Goal: Book appointment/travel/reservation

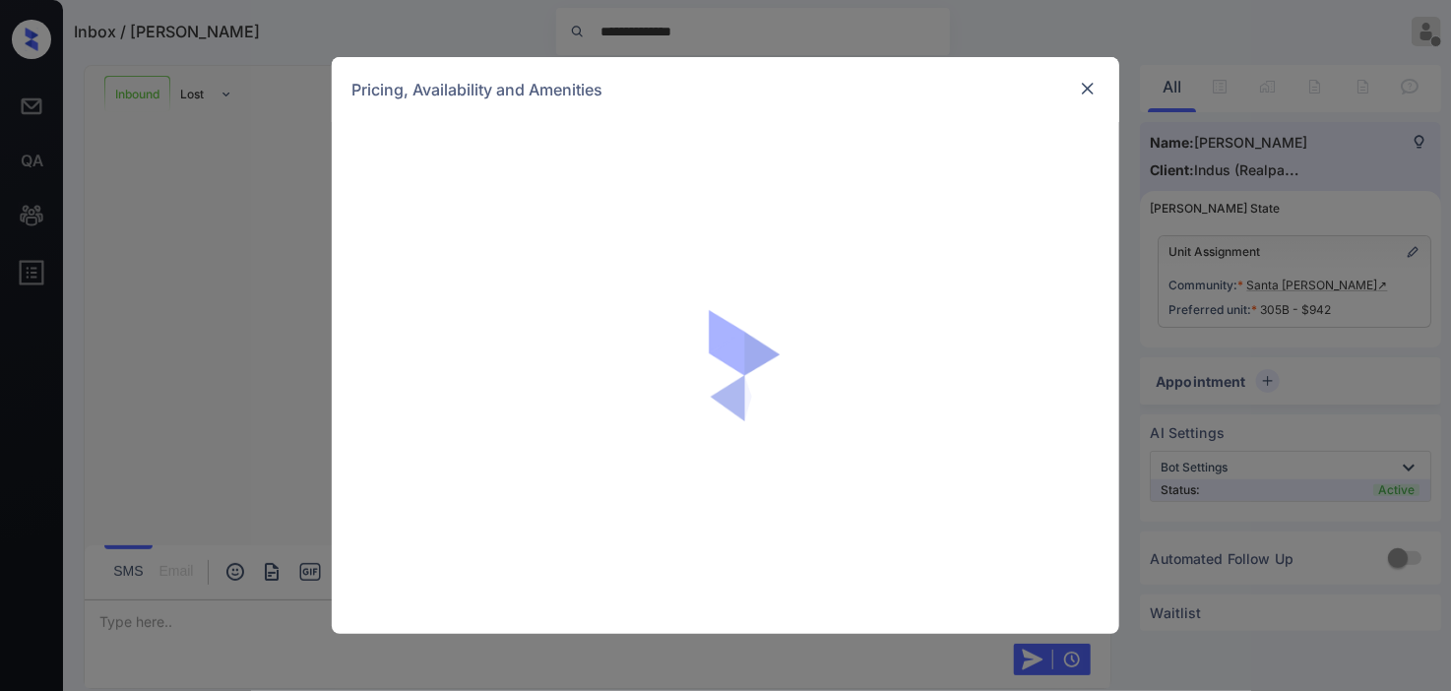
scroll to position [437, 0]
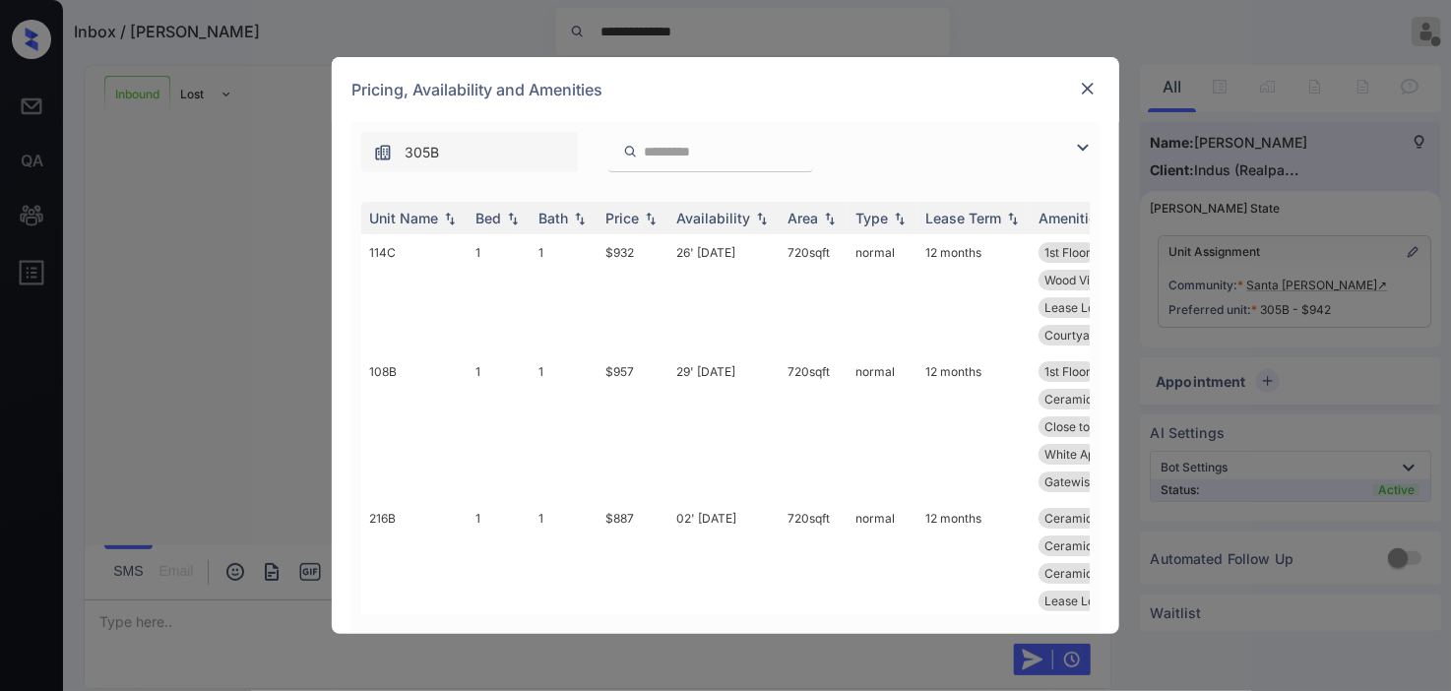
click at [1083, 144] on img at bounding box center [1083, 148] width 24 height 24
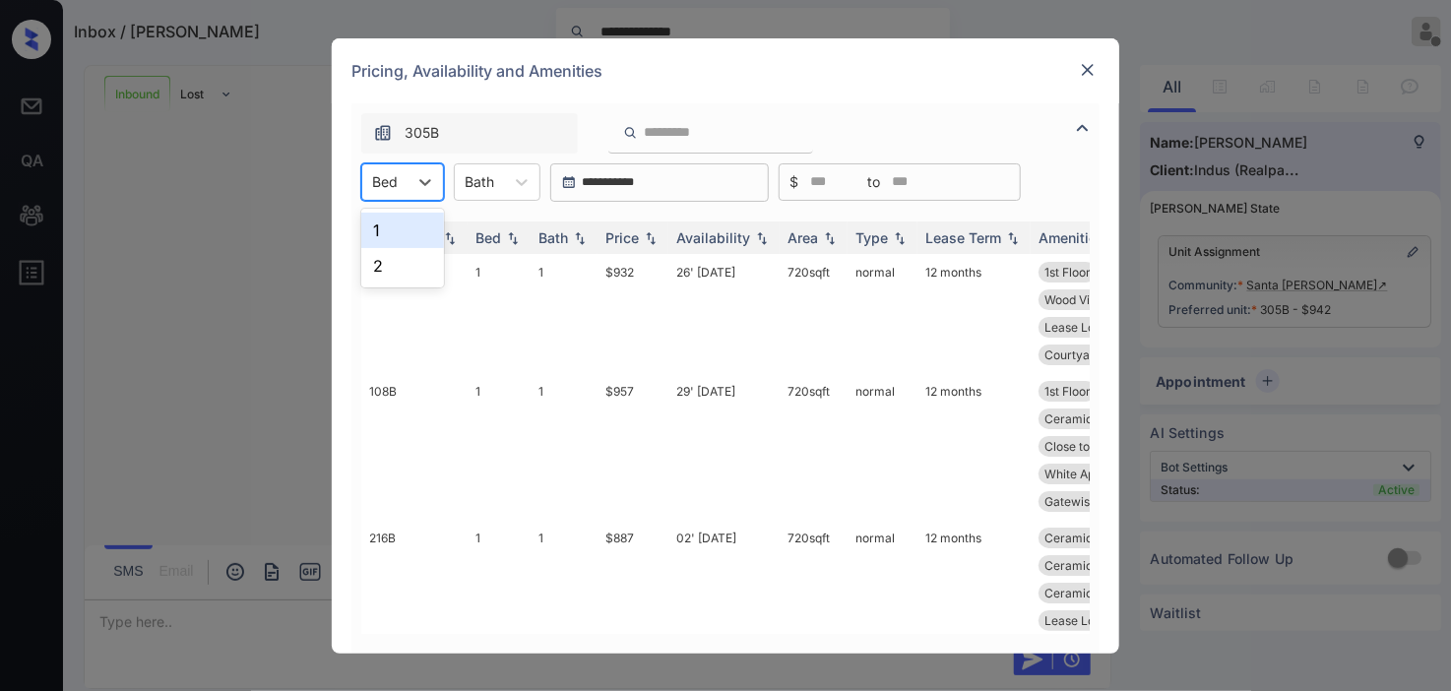
click at [406, 178] on div "Bed" at bounding box center [384, 181] width 45 height 29
click at [397, 222] on div "1" at bounding box center [402, 230] width 83 height 35
click at [635, 233] on div "Price" at bounding box center [621, 237] width 33 height 17
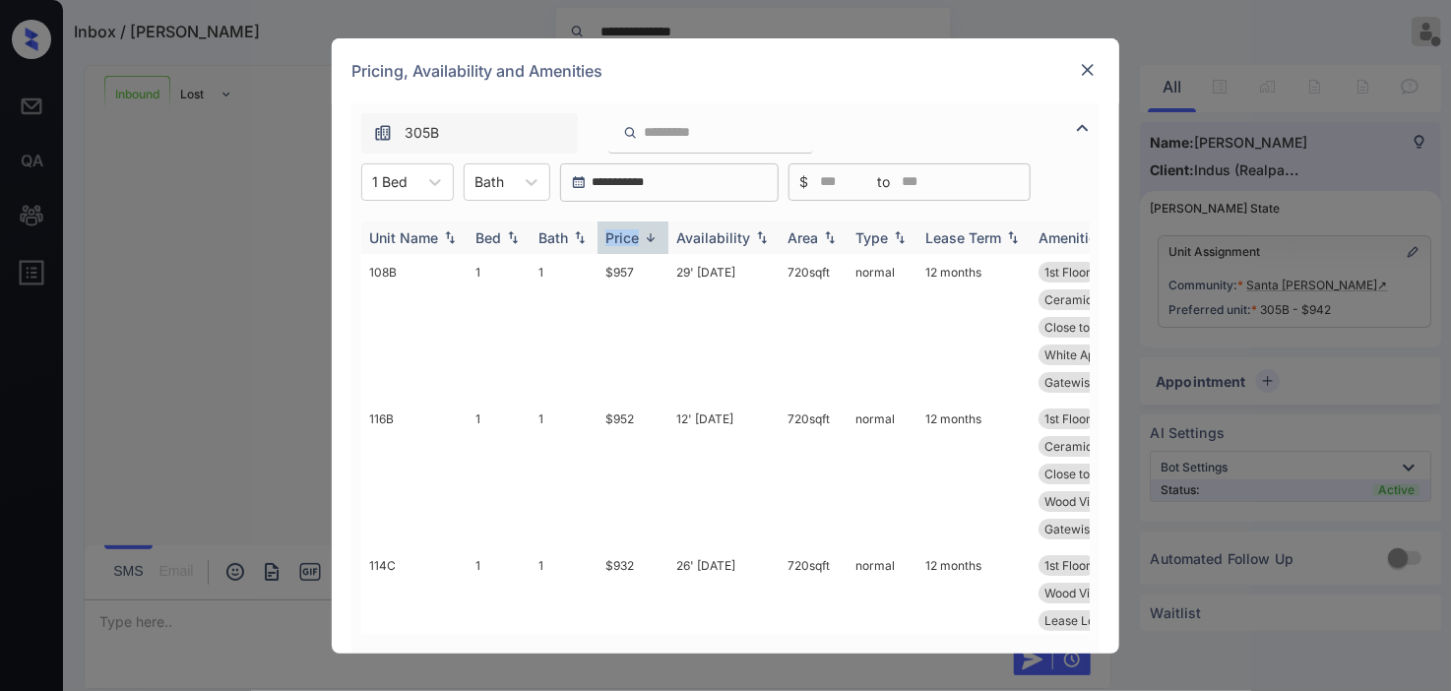
click at [635, 233] on div "Price" at bounding box center [621, 237] width 33 height 17
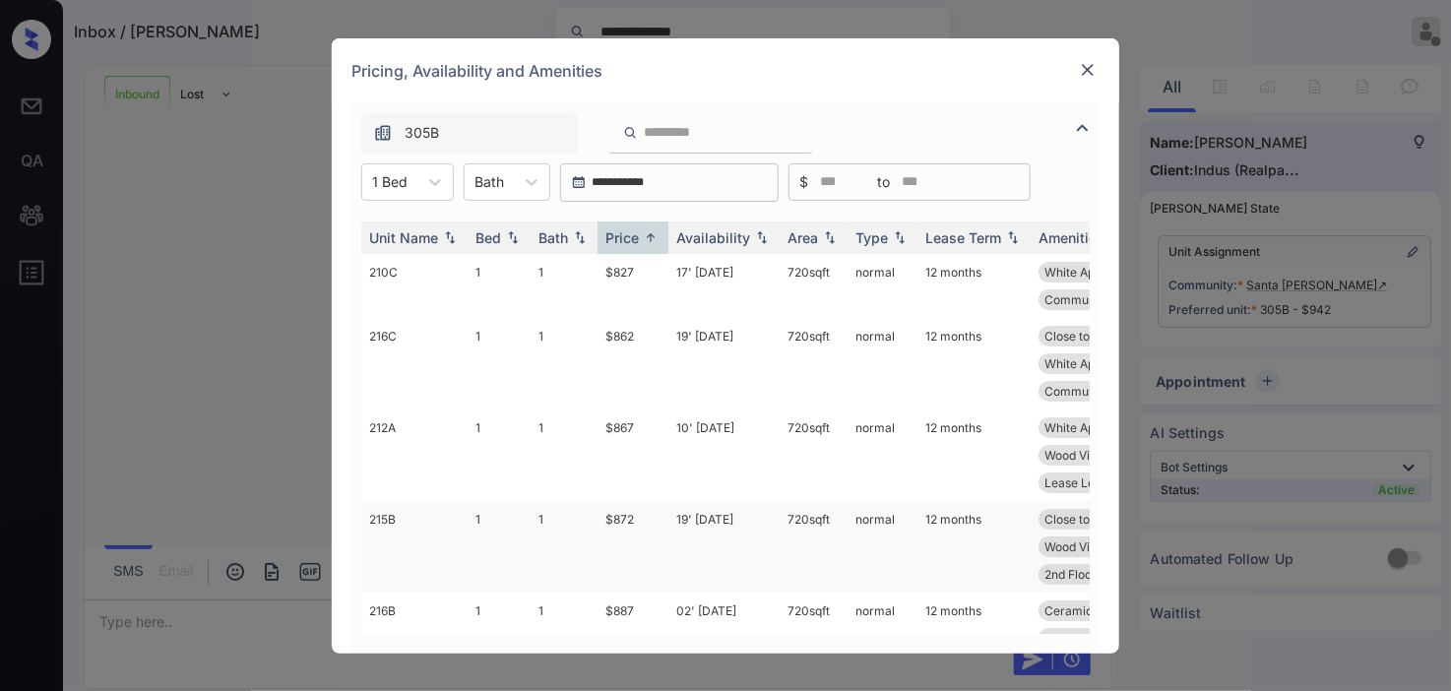
click at [660, 515] on td "$872" at bounding box center [633, 547] width 71 height 92
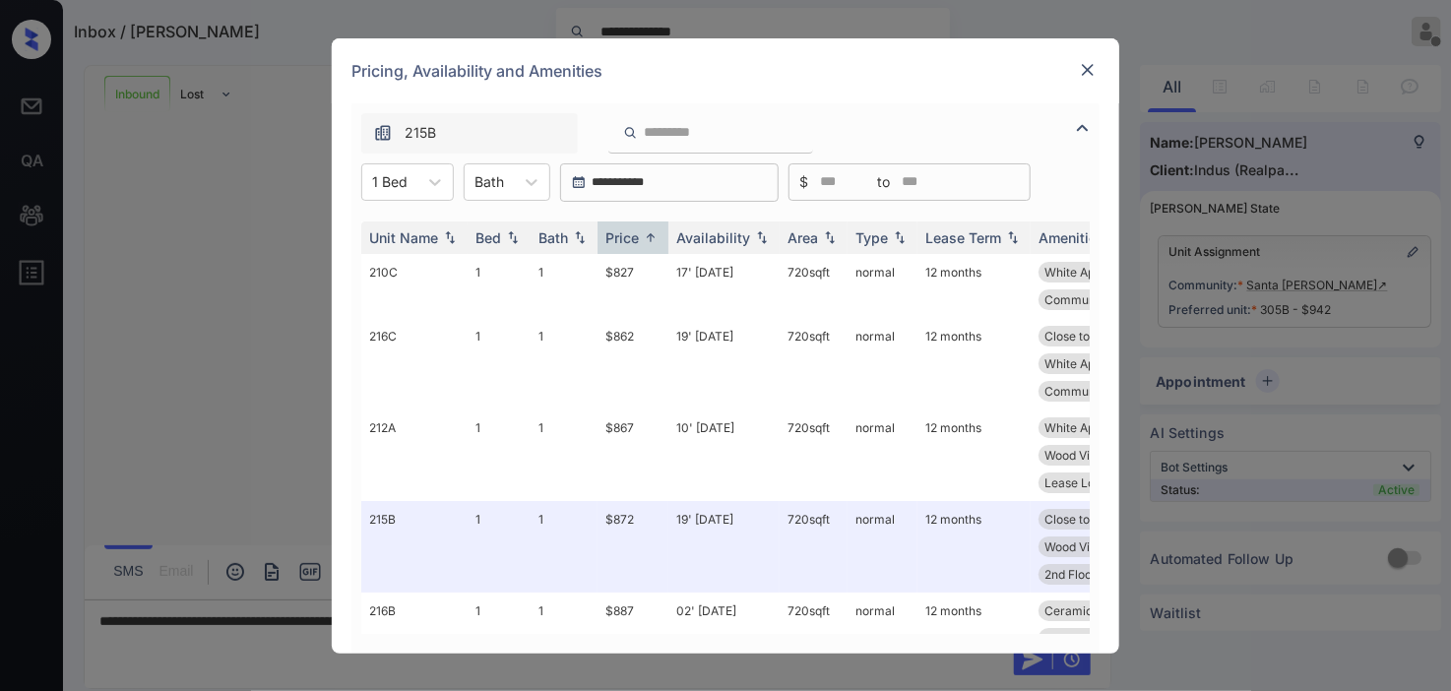
click at [1078, 74] on img at bounding box center [1088, 70] width 20 height 20
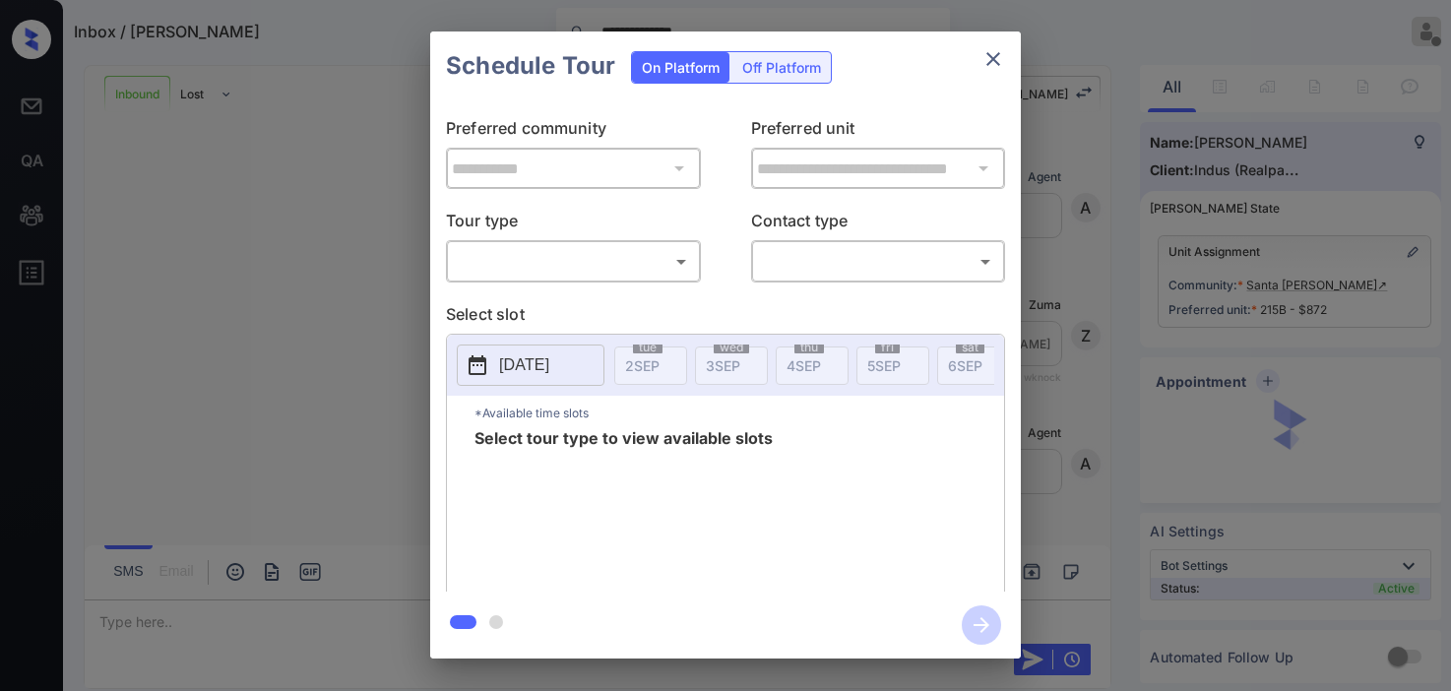
click at [632, 263] on body "**********" at bounding box center [725, 345] width 1451 height 691
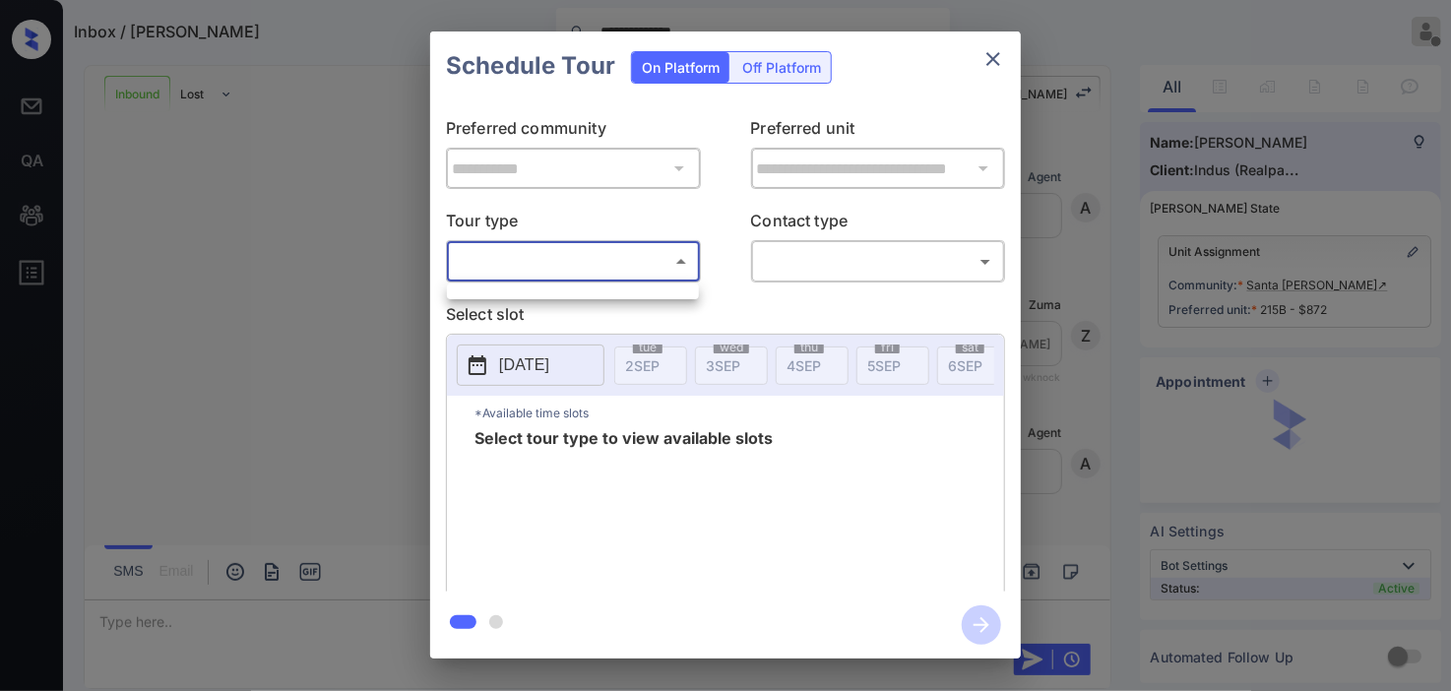
scroll to position [437, 0]
drag, startPoint x: 232, startPoint y: 221, endPoint x: 162, endPoint y: 77, distance: 159.8
click at [228, 210] on div at bounding box center [725, 345] width 1451 height 691
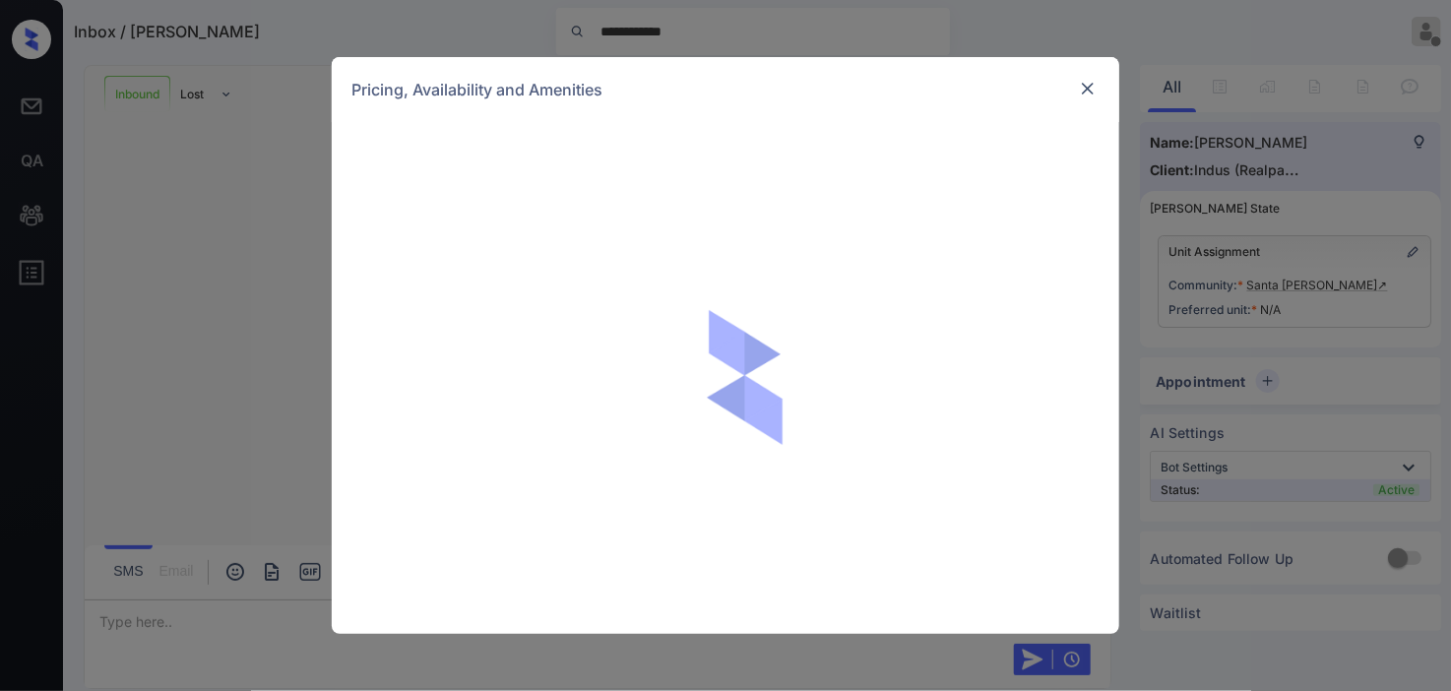
scroll to position [640, 0]
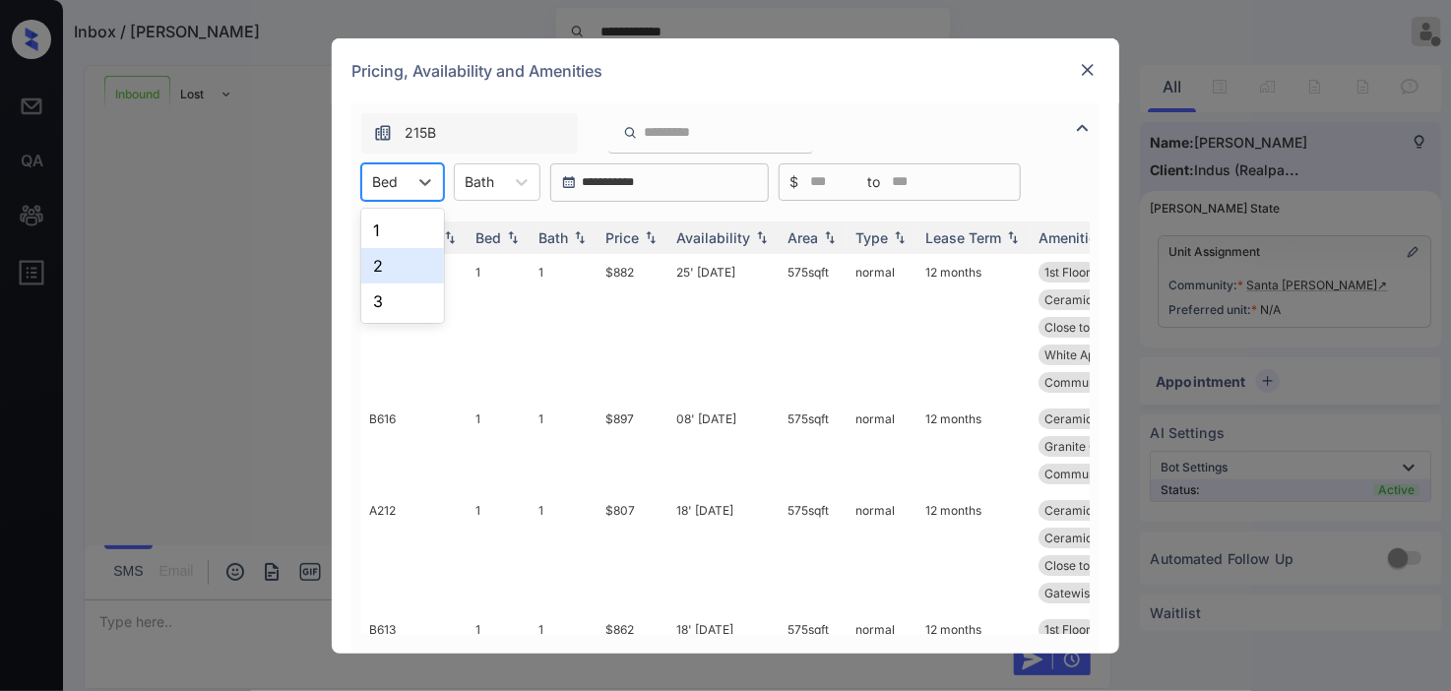
click at [390, 267] on div "2" at bounding box center [402, 265] width 83 height 35
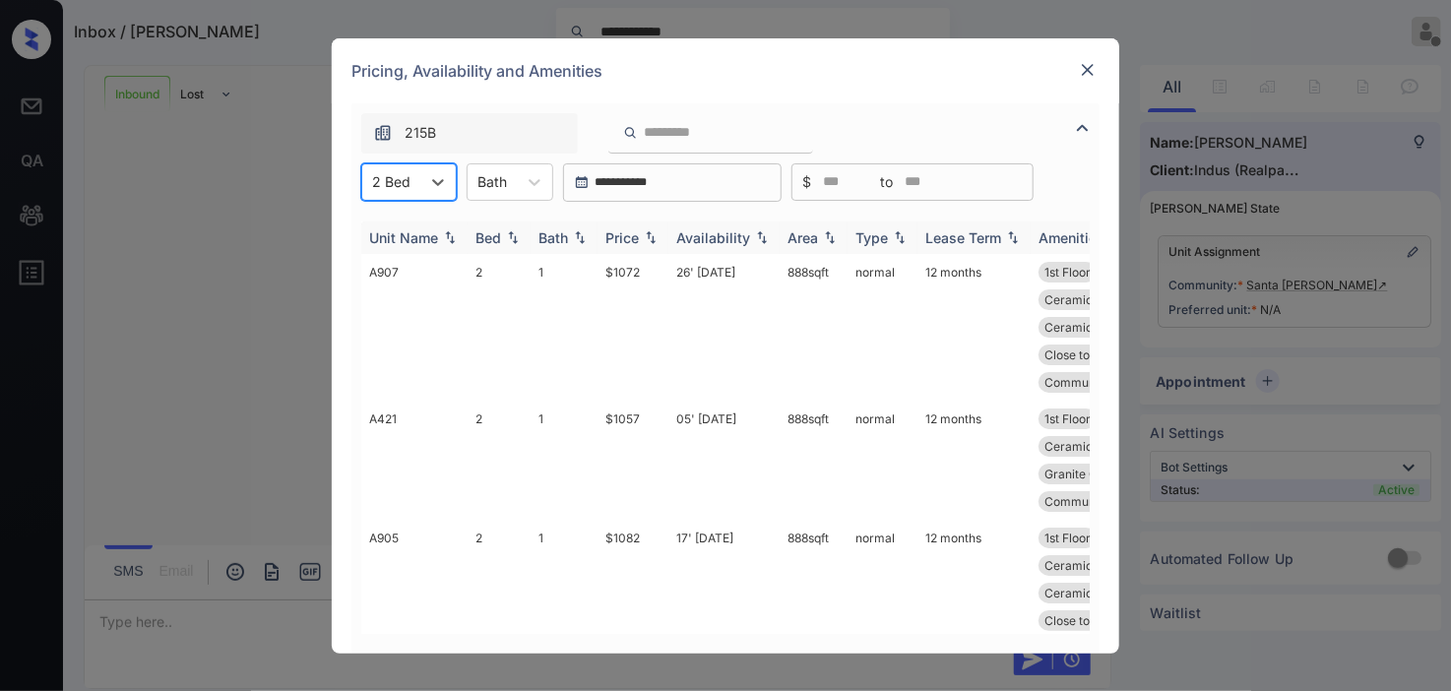
click at [653, 234] on img at bounding box center [651, 237] width 20 height 14
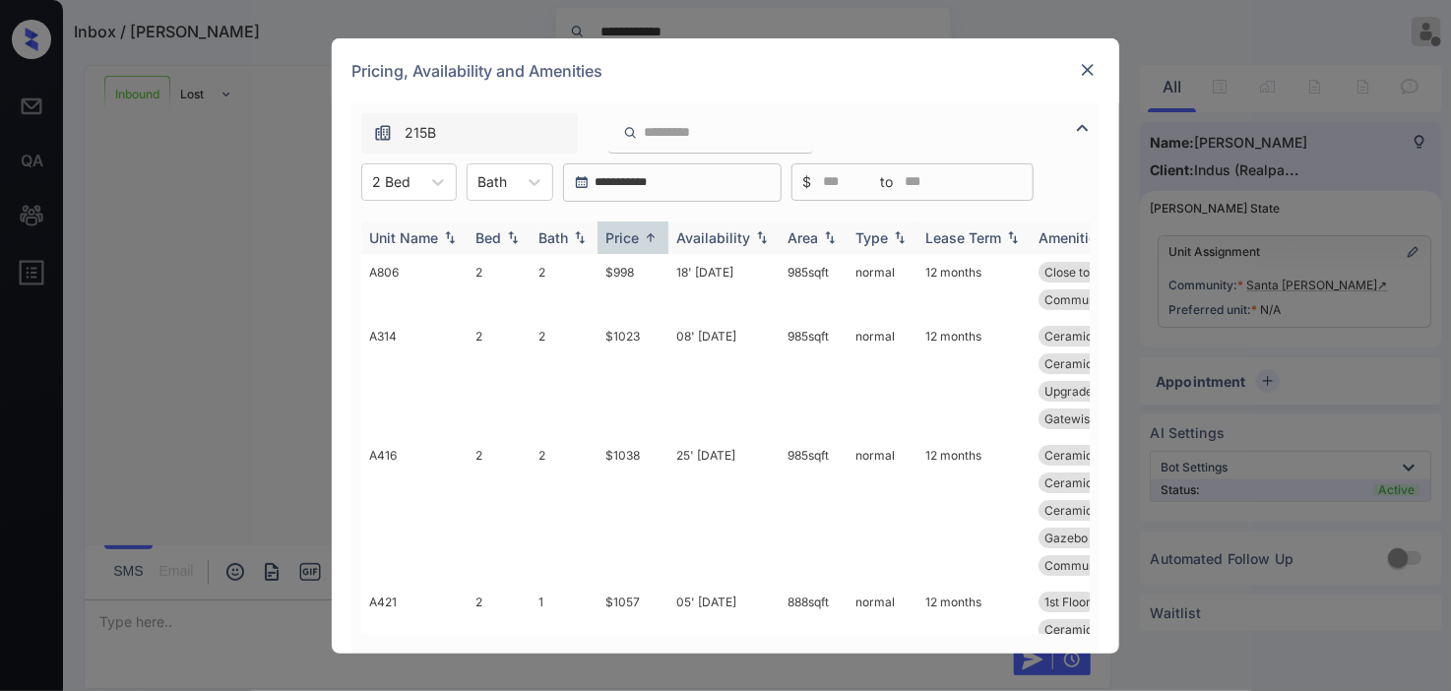
click at [653, 234] on img at bounding box center [651, 237] width 20 height 15
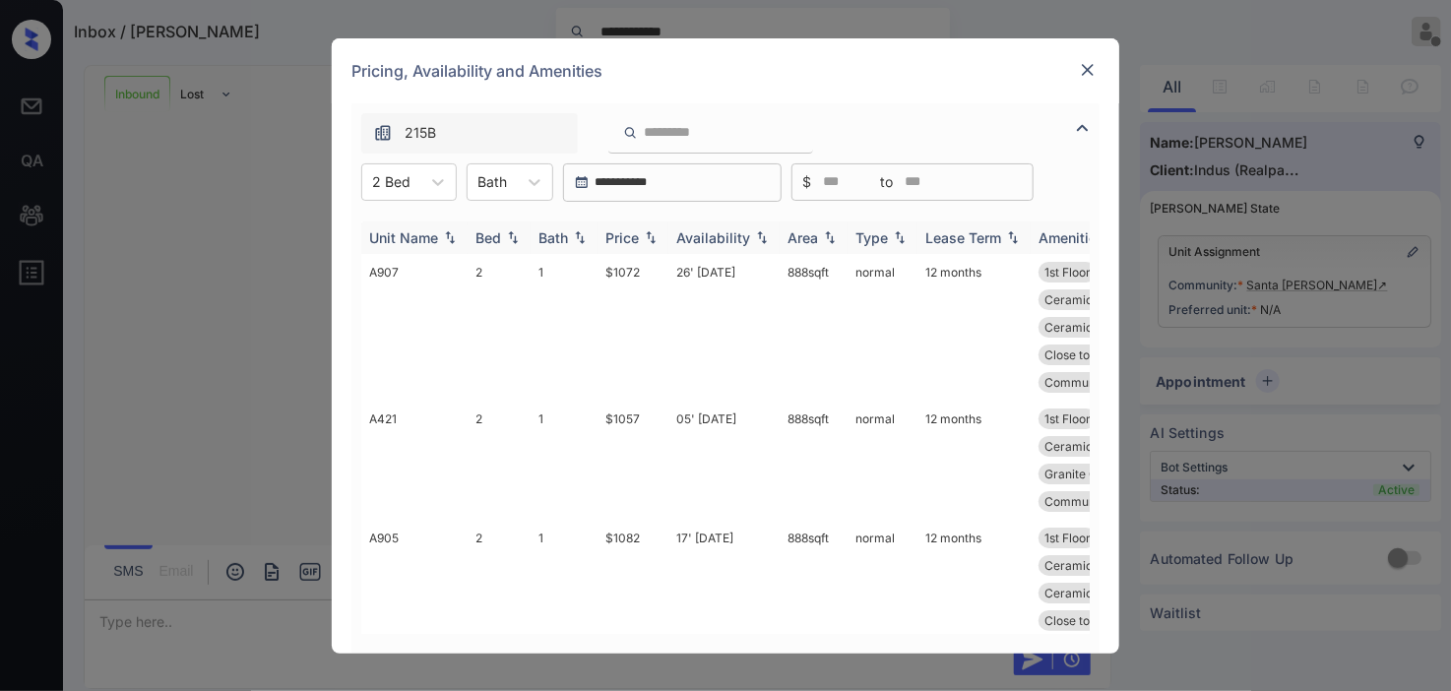
click at [653, 234] on img at bounding box center [651, 237] width 20 height 14
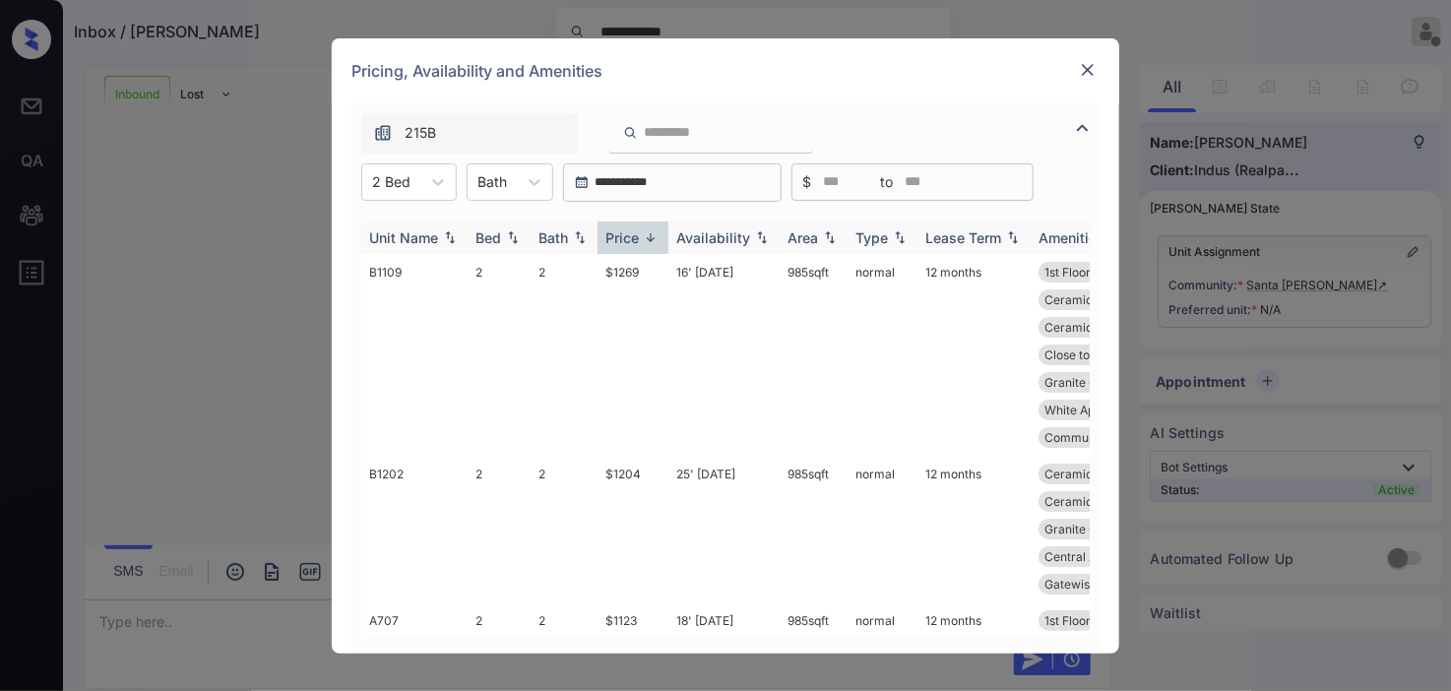
click at [653, 234] on img at bounding box center [651, 237] width 20 height 15
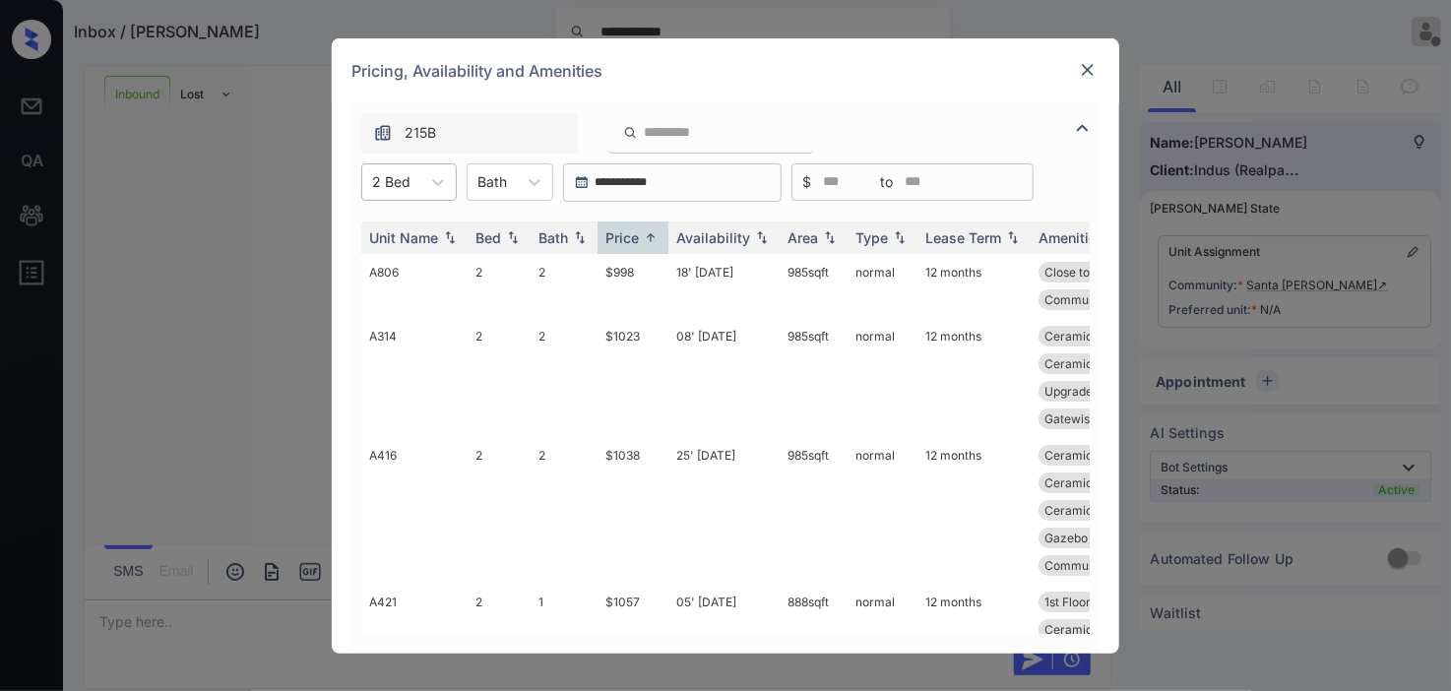
click at [385, 171] on div at bounding box center [391, 181] width 38 height 21
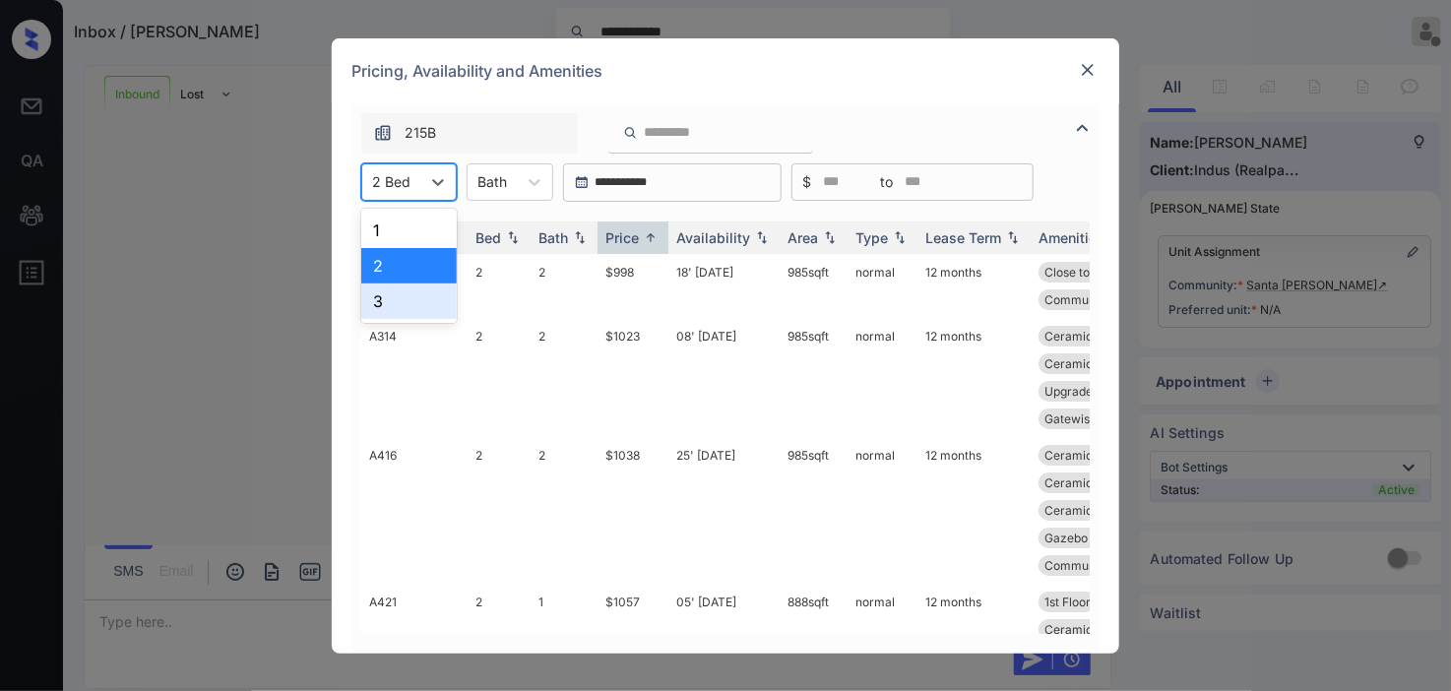
click at [430, 299] on div "3" at bounding box center [408, 301] width 95 height 35
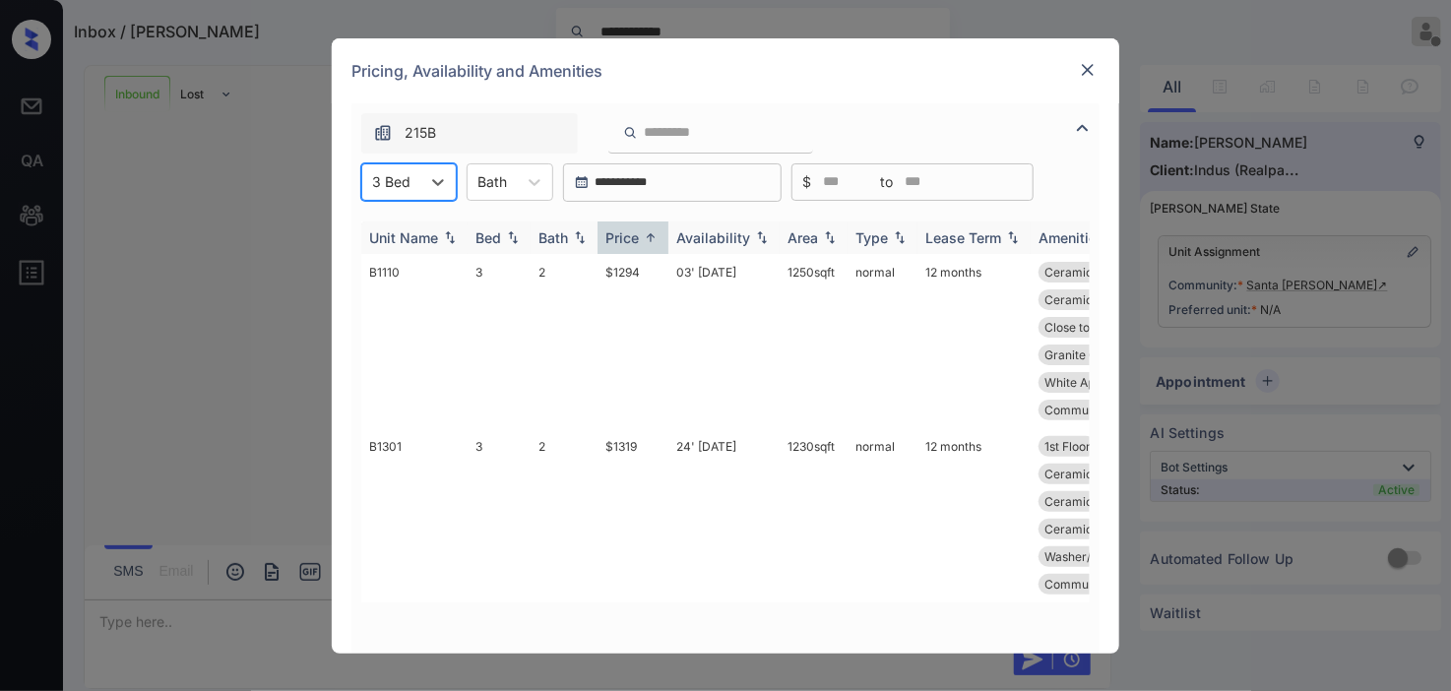
click at [648, 240] on img at bounding box center [651, 237] width 20 height 15
click at [648, 240] on img at bounding box center [651, 237] width 20 height 14
click at [655, 236] on img at bounding box center [651, 237] width 20 height 15
click at [404, 185] on div at bounding box center [391, 181] width 38 height 21
click at [429, 274] on div "2" at bounding box center [408, 265] width 95 height 35
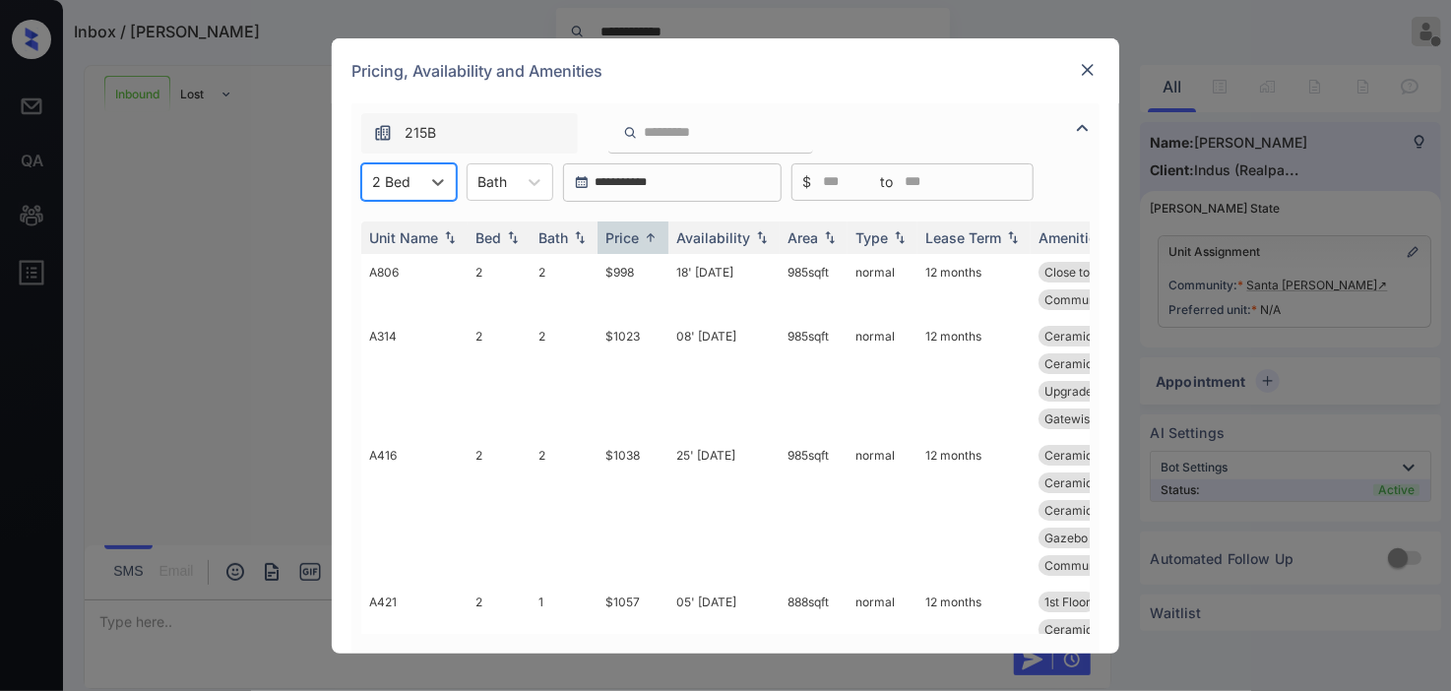
click at [392, 187] on div at bounding box center [391, 181] width 38 height 21
click at [417, 289] on div "3" at bounding box center [408, 301] width 95 height 35
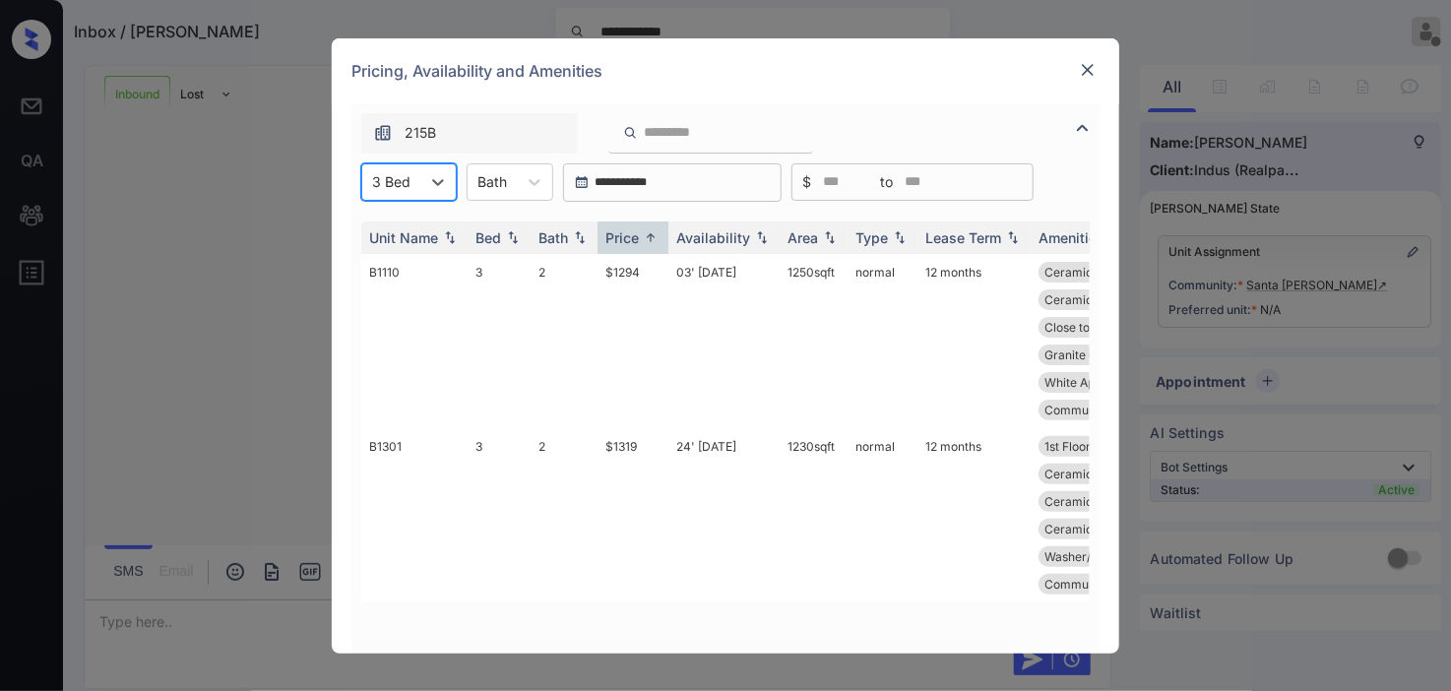
click at [1096, 70] on img at bounding box center [1088, 70] width 20 height 20
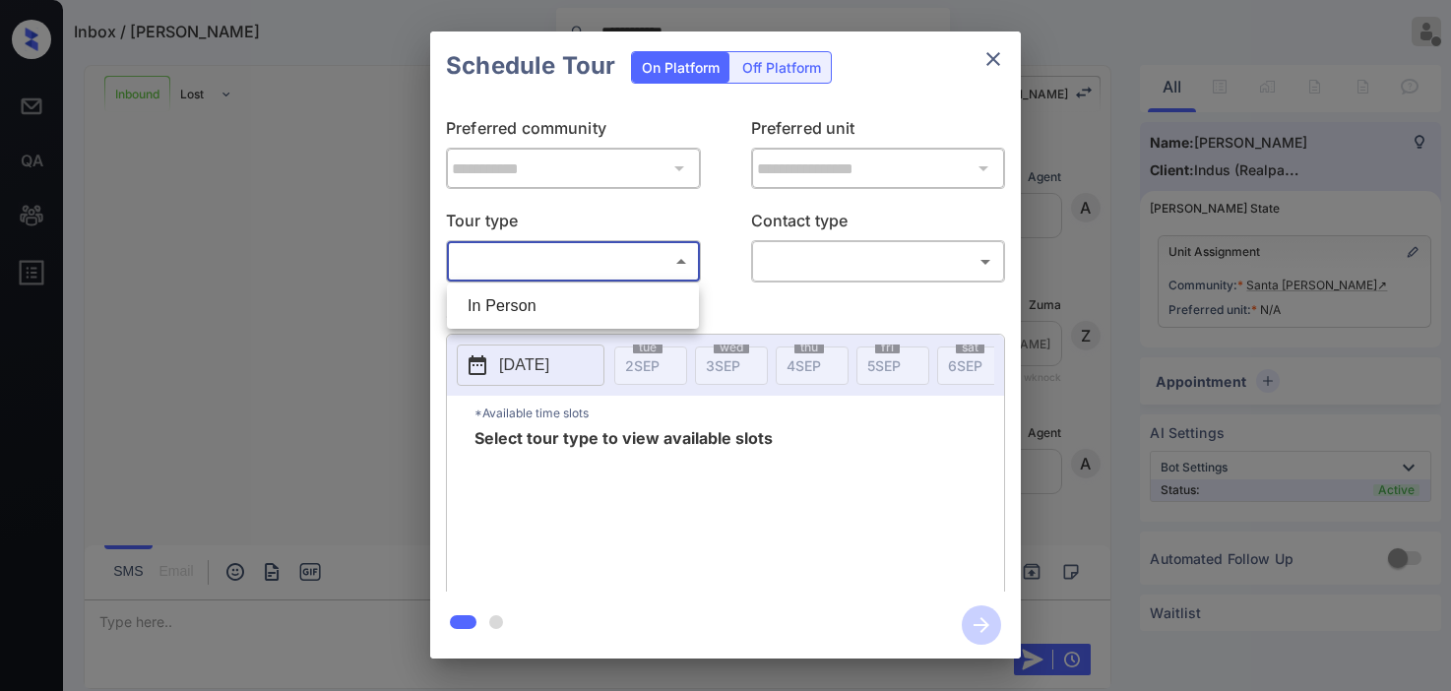
click at [583, 270] on body "**********" at bounding box center [725, 345] width 1451 height 691
click at [558, 302] on li "In Person" at bounding box center [573, 305] width 242 height 35
type input "********"
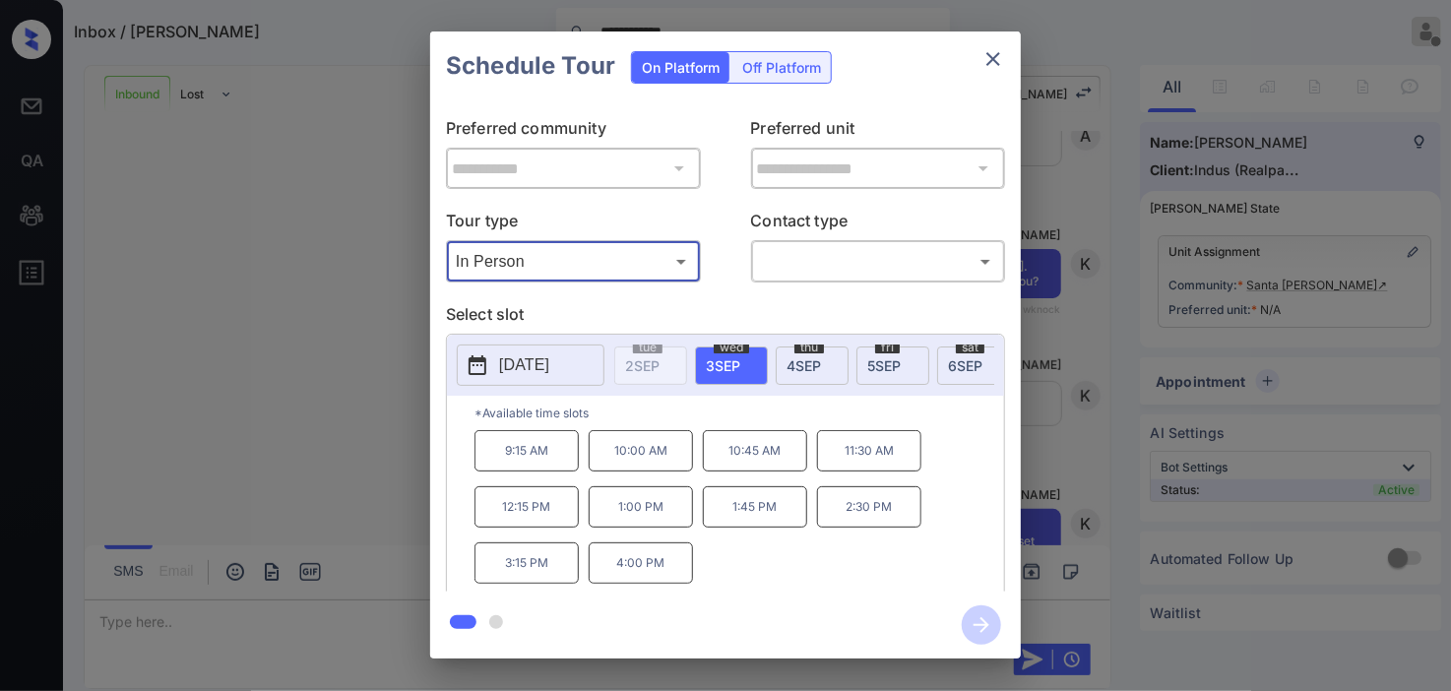
click at [349, 299] on div "**********" at bounding box center [725, 345] width 1451 height 690
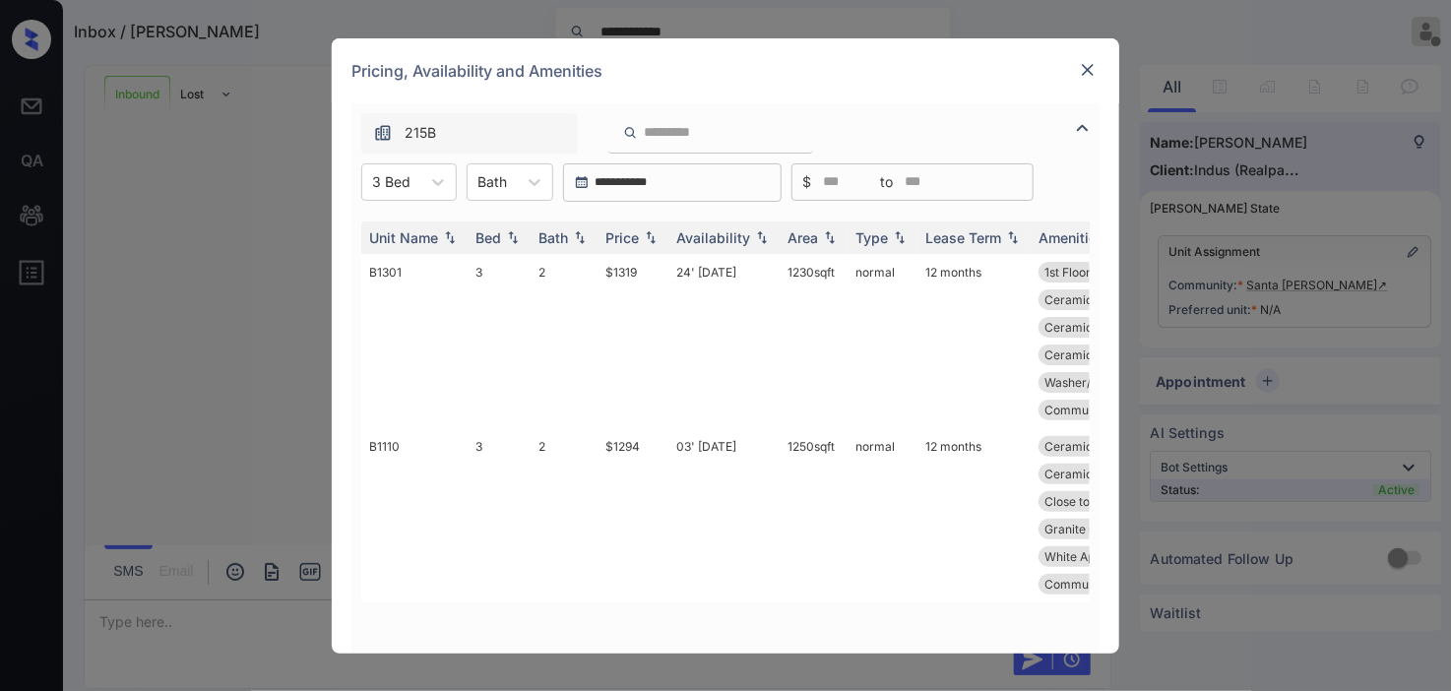
scroll to position [328, 0]
drag, startPoint x: 414, startPoint y: 189, endPoint x: 414, endPoint y: 202, distance: 12.8
click at [414, 189] on div "3 Bed" at bounding box center [391, 181] width 58 height 29
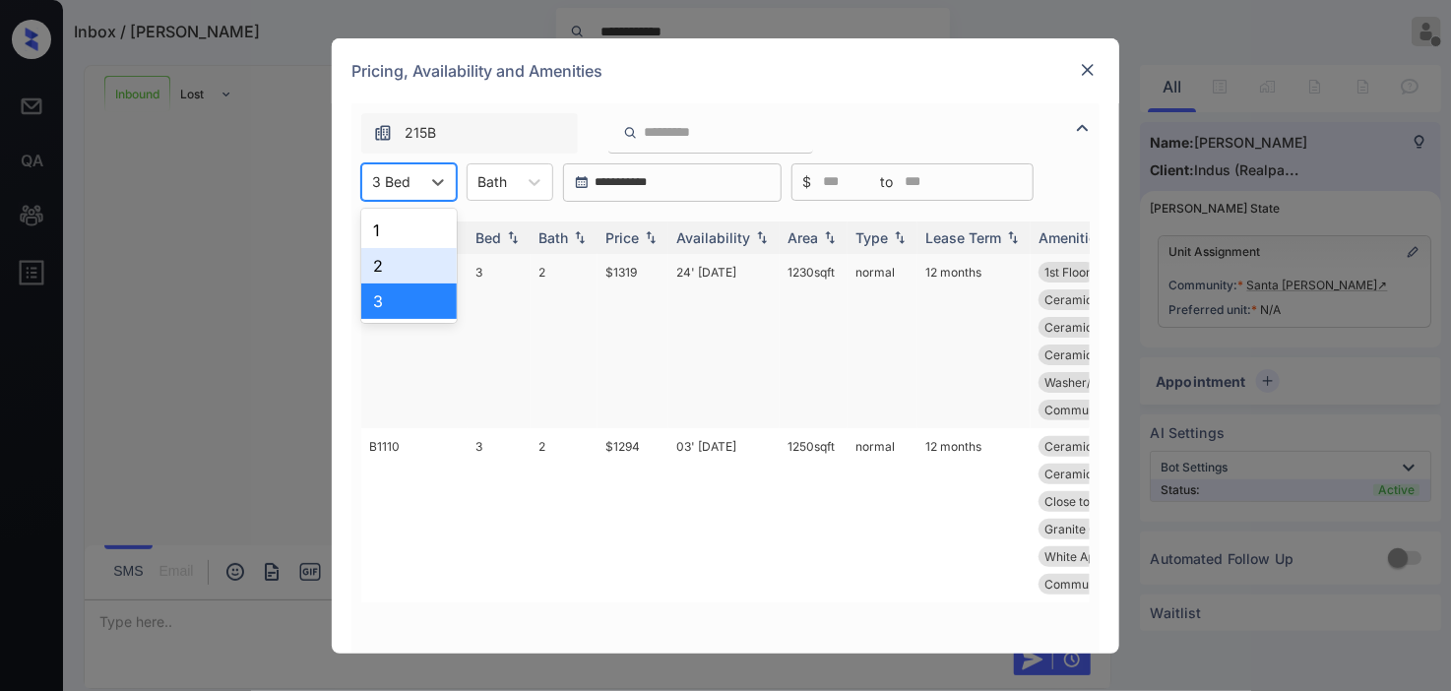
click at [399, 263] on div "2" at bounding box center [408, 265] width 95 height 35
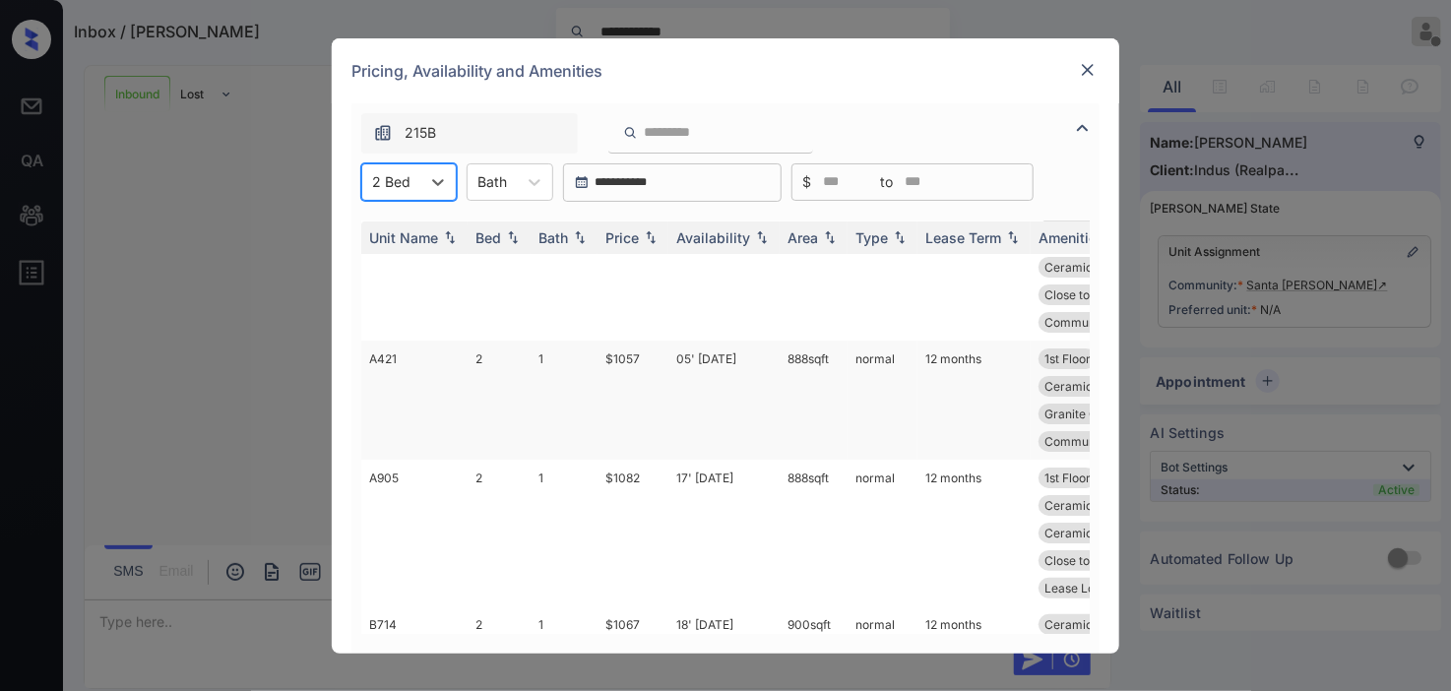
scroll to position [109, 0]
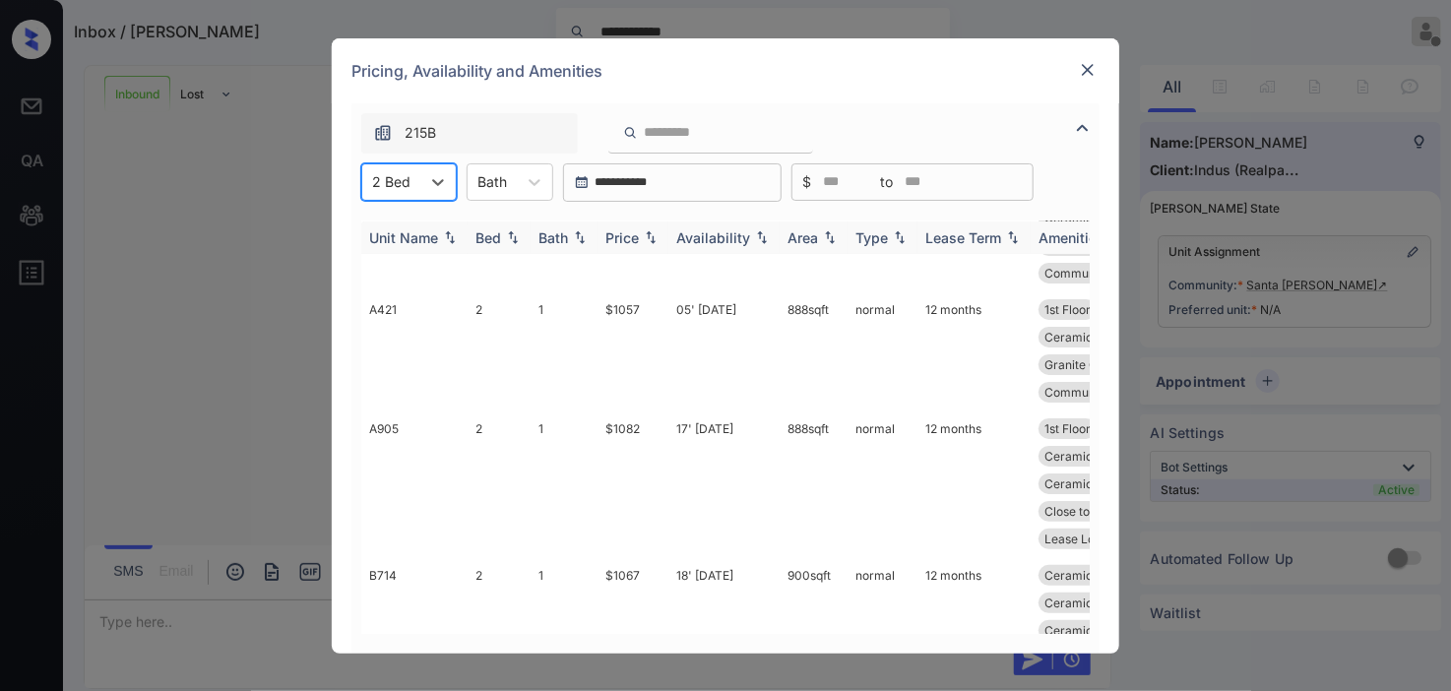
drag, startPoint x: 671, startPoint y: 234, endPoint x: 643, endPoint y: 244, distance: 30.2
click at [671, 238] on th "Availability" at bounding box center [723, 238] width 111 height 32
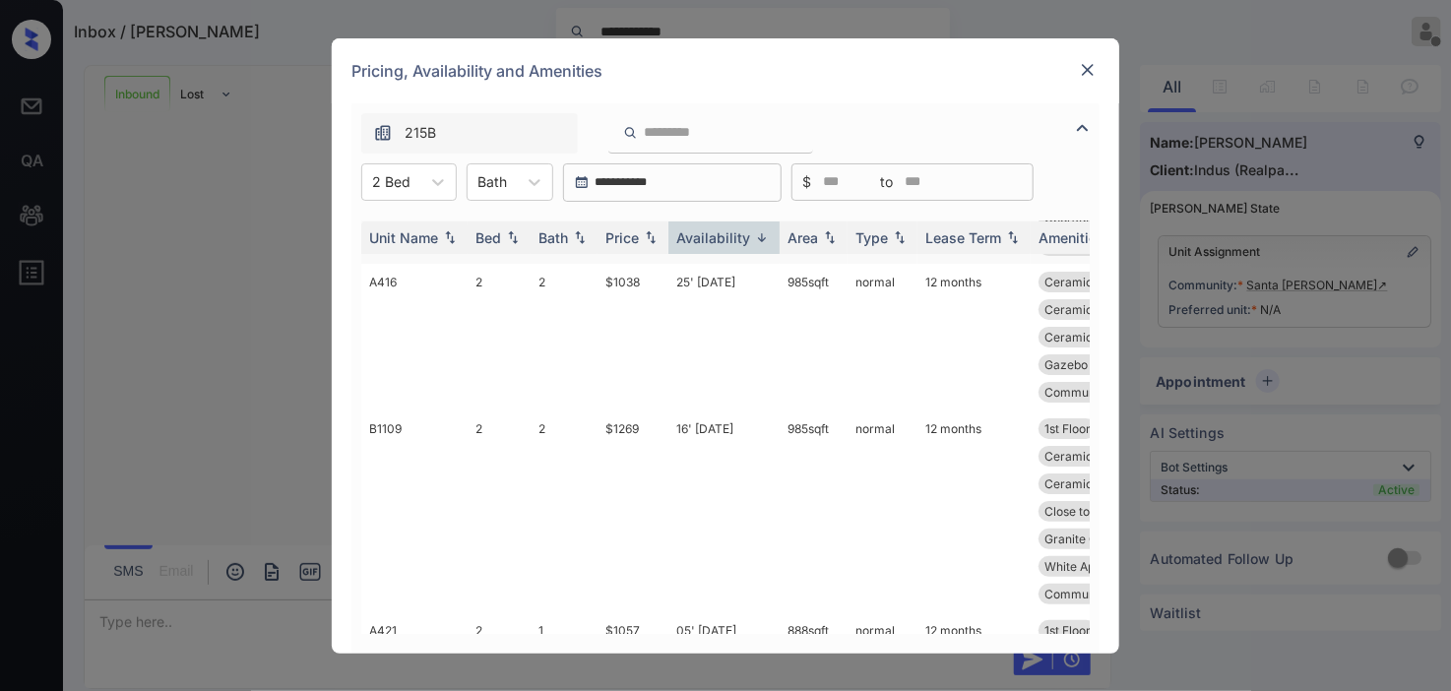
drag, startPoint x: 642, startPoint y: 242, endPoint x: 669, endPoint y: 308, distance: 71.5
click at [644, 239] on img at bounding box center [651, 237] width 20 height 14
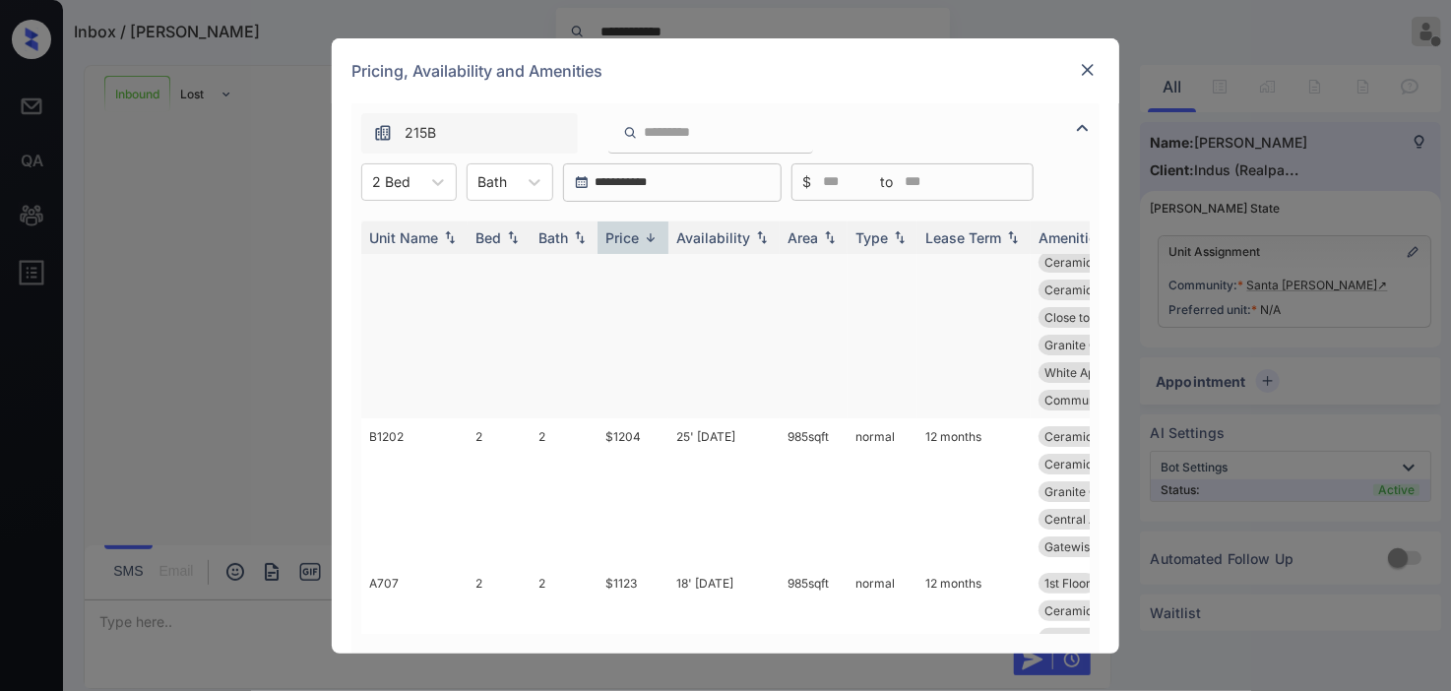
scroll to position [0, 0]
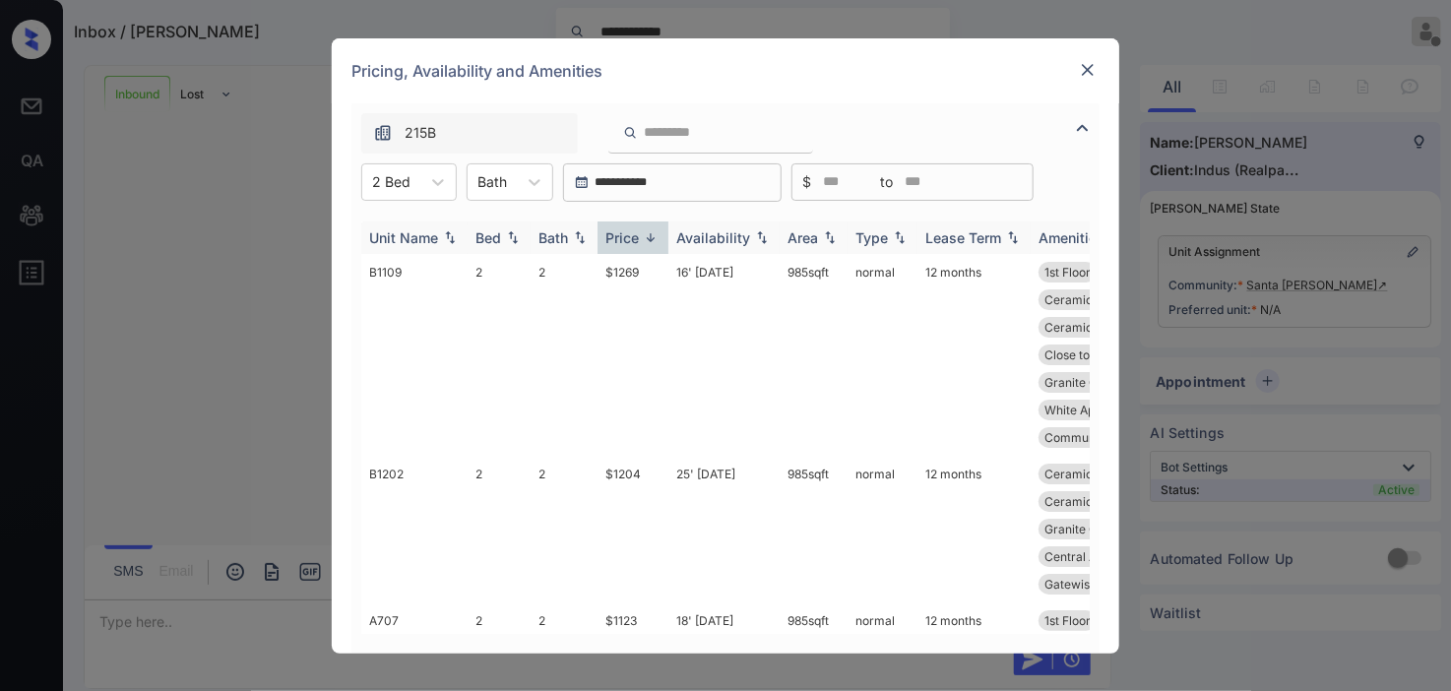
click at [652, 236] on img at bounding box center [651, 237] width 20 height 15
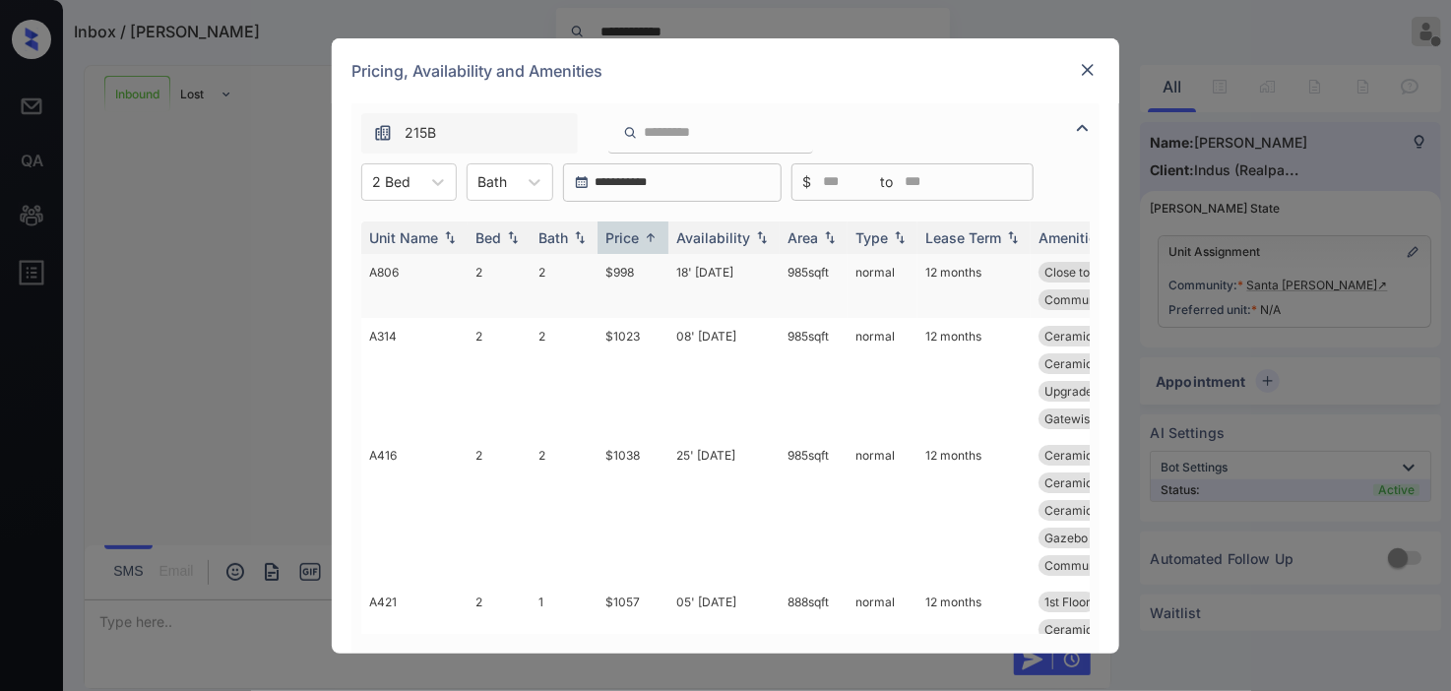
click at [638, 276] on td "$998" at bounding box center [633, 286] width 71 height 64
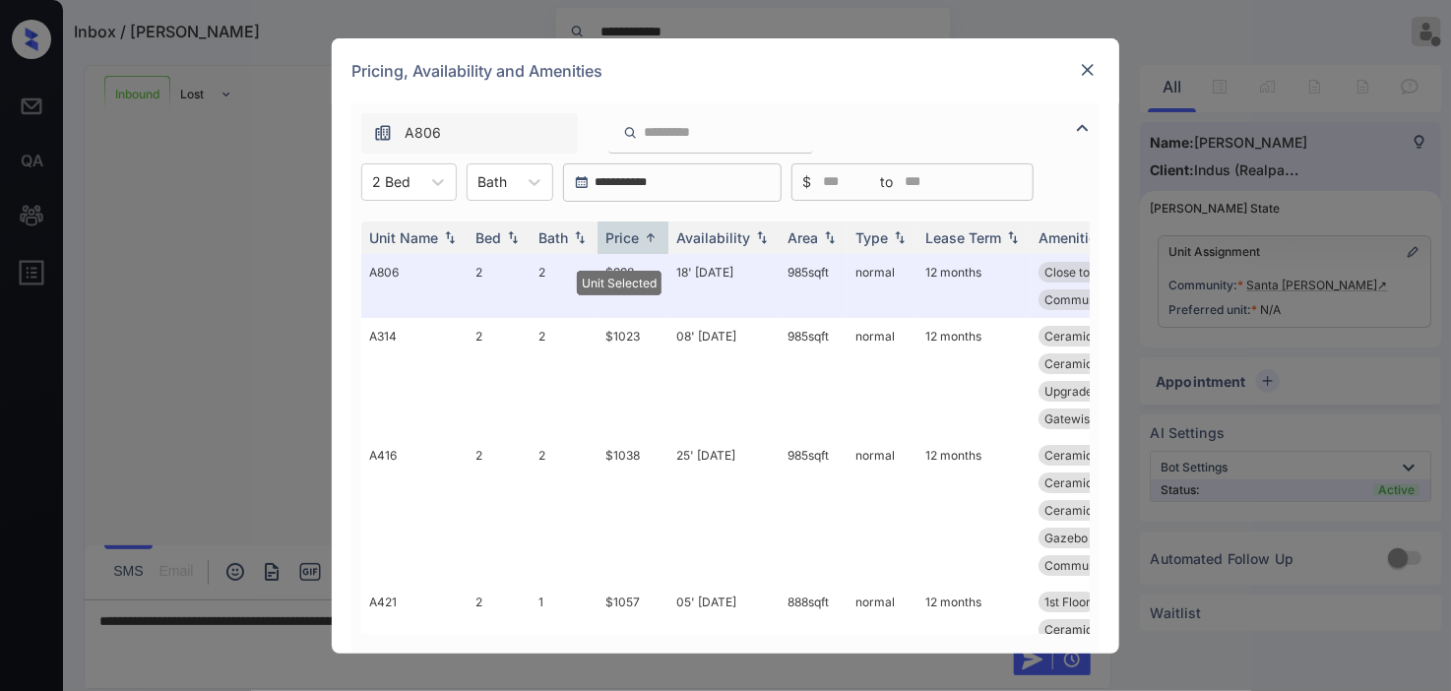
click at [1087, 74] on img at bounding box center [1088, 70] width 20 height 20
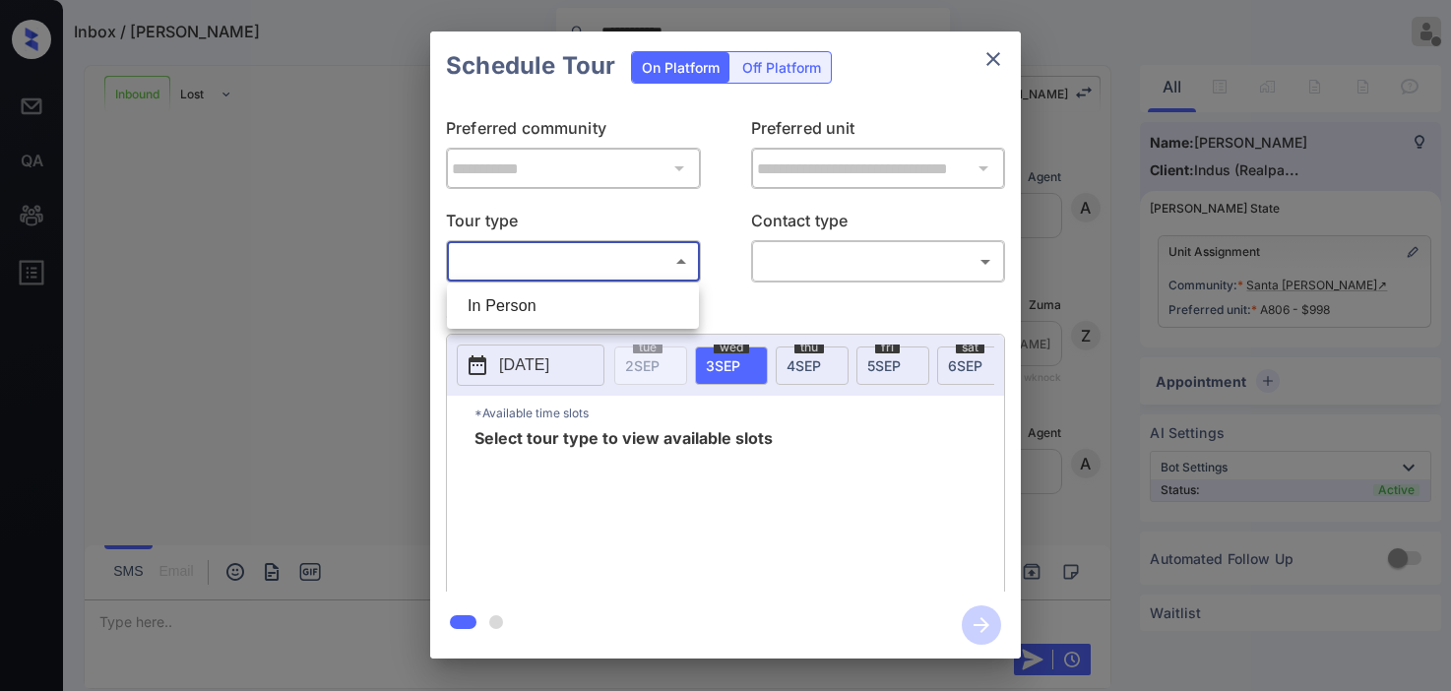
click at [584, 317] on div "In Person" at bounding box center [725, 345] width 1451 height 691
click at [830, 262] on div at bounding box center [725, 345] width 1451 height 691
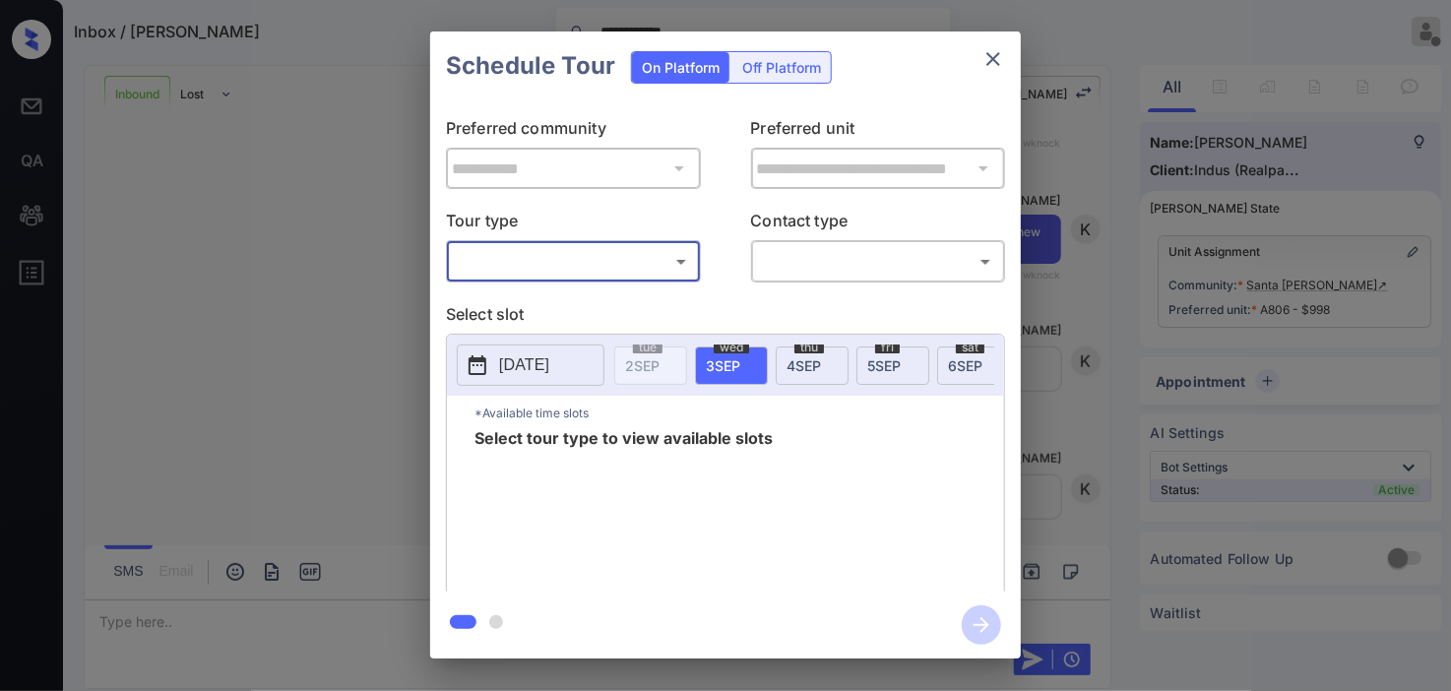
click at [602, 272] on body "**********" at bounding box center [725, 345] width 1451 height 691
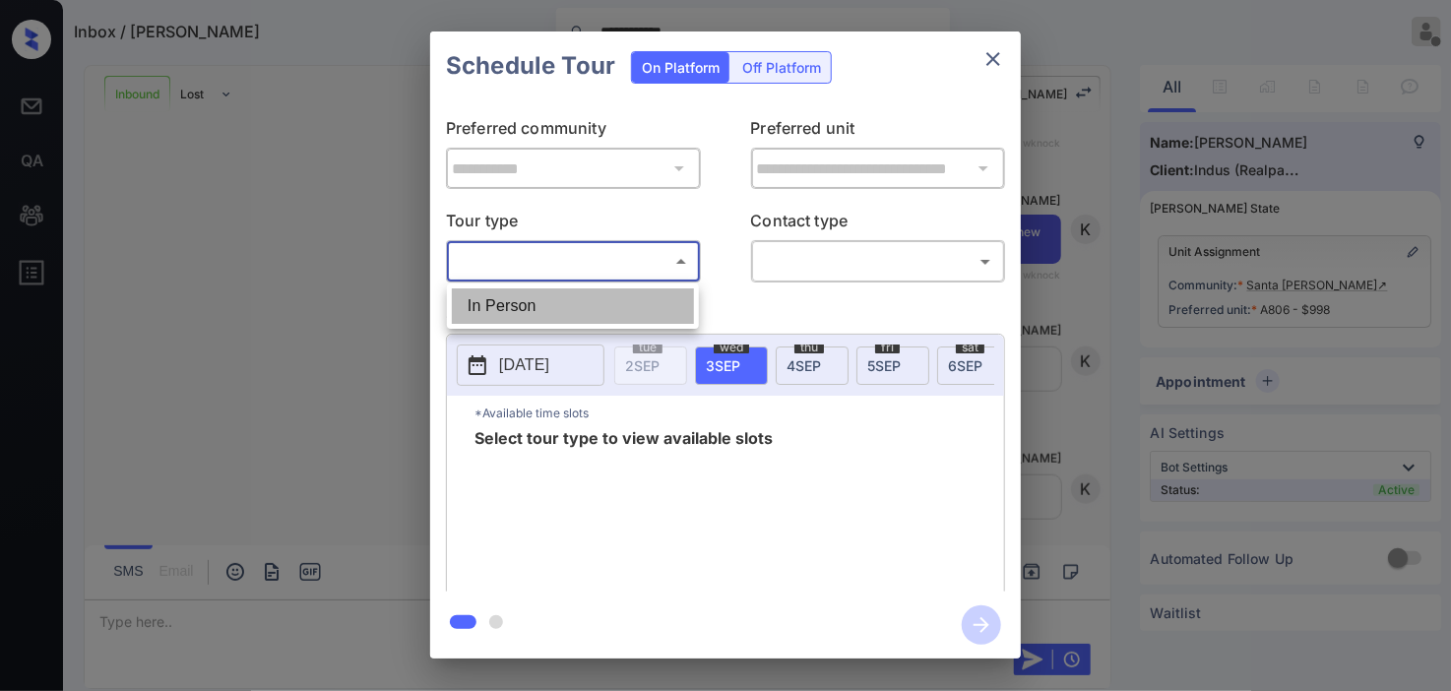
click at [577, 316] on li "In Person" at bounding box center [573, 305] width 242 height 35
click at [786, 261] on div at bounding box center [725, 345] width 1451 height 691
type input "********"
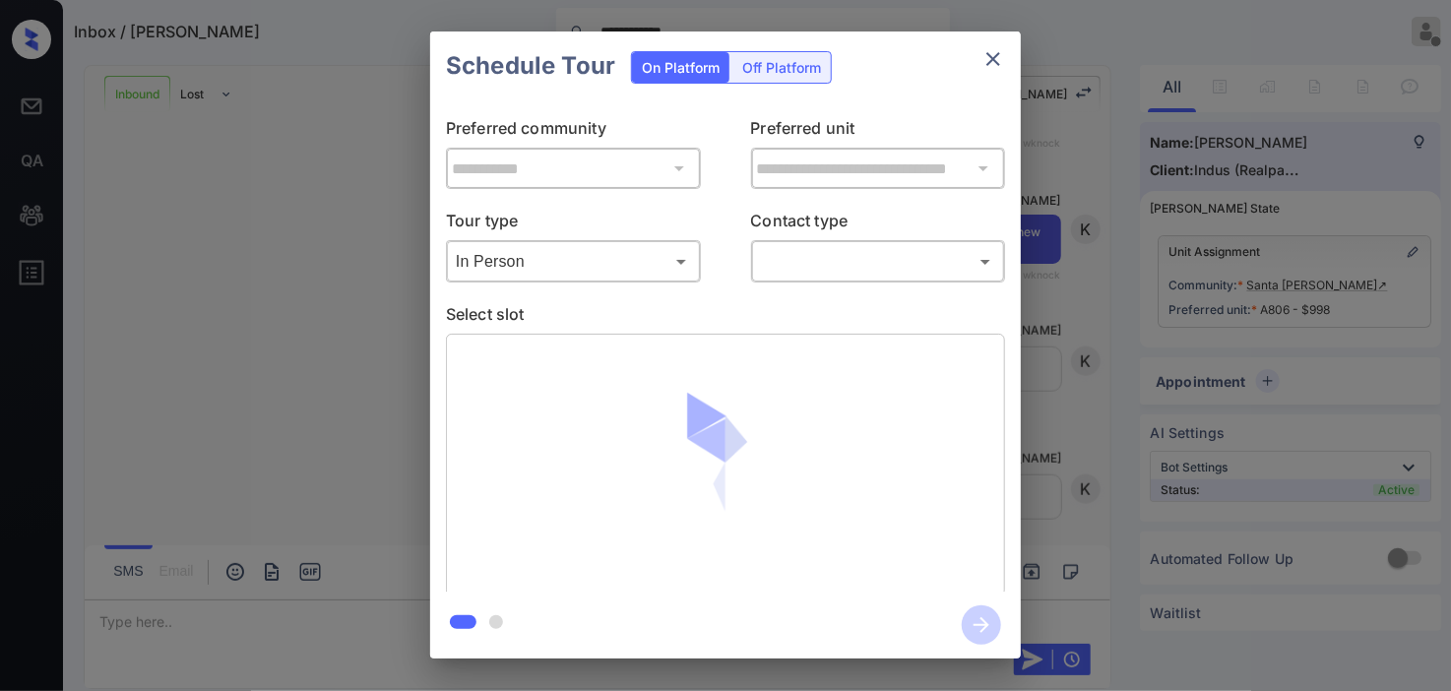
click at [786, 261] on div at bounding box center [725, 345] width 1451 height 691
click at [817, 259] on body "**********" at bounding box center [725, 345] width 1451 height 691
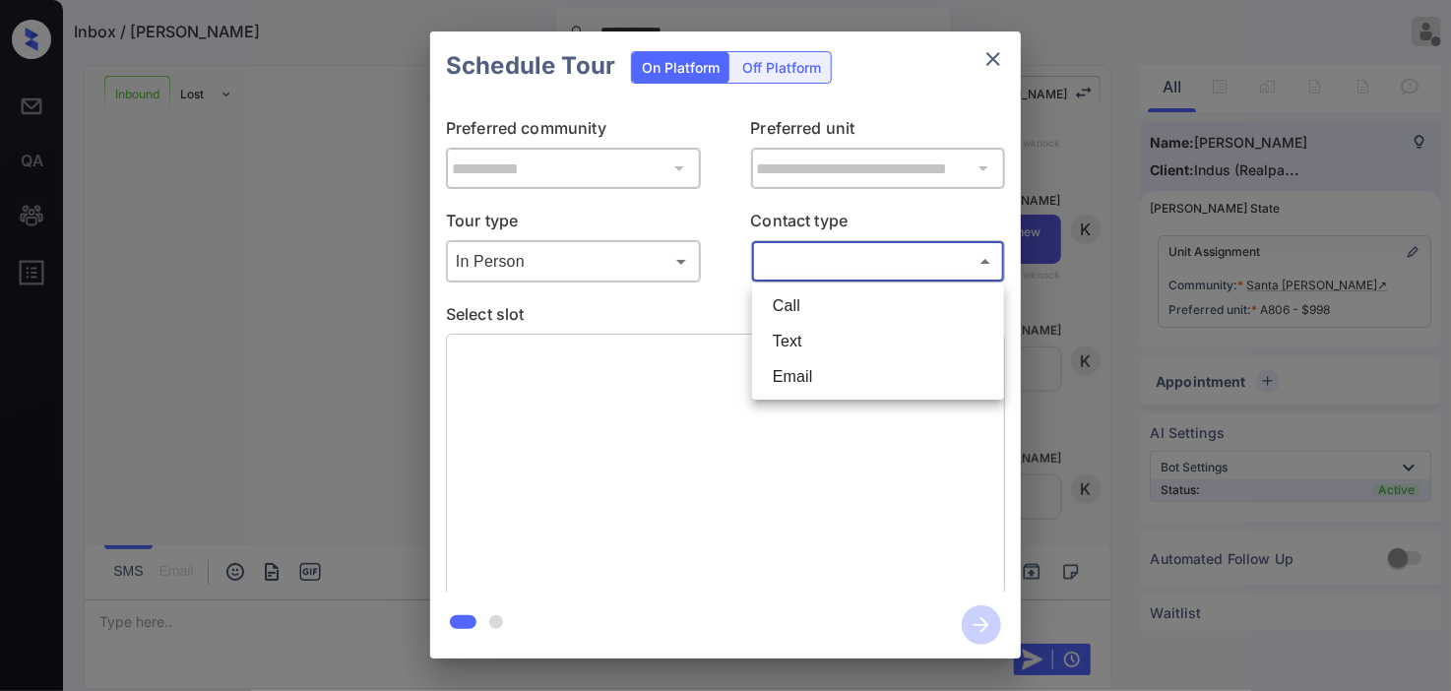
click at [814, 343] on li "Text" at bounding box center [878, 341] width 242 height 35
type input "****"
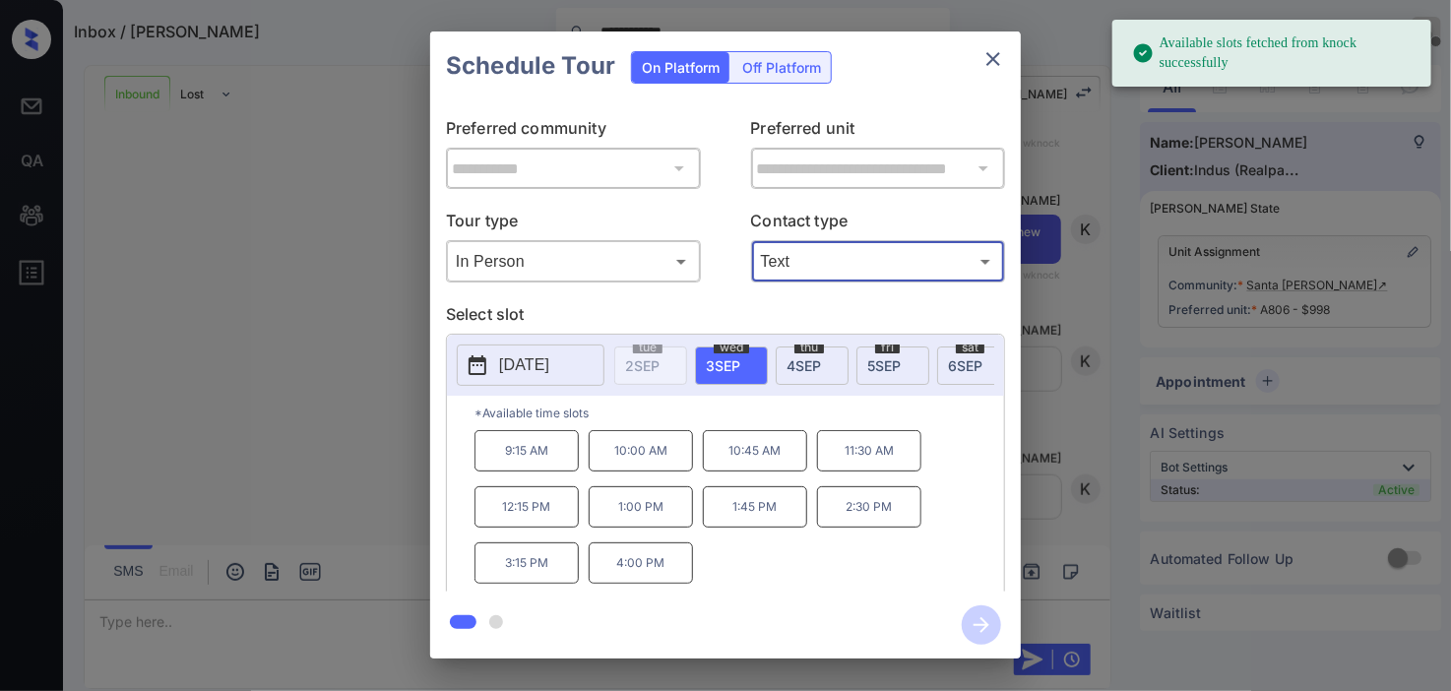
click at [876, 461] on p "11:30 AM" at bounding box center [869, 450] width 104 height 41
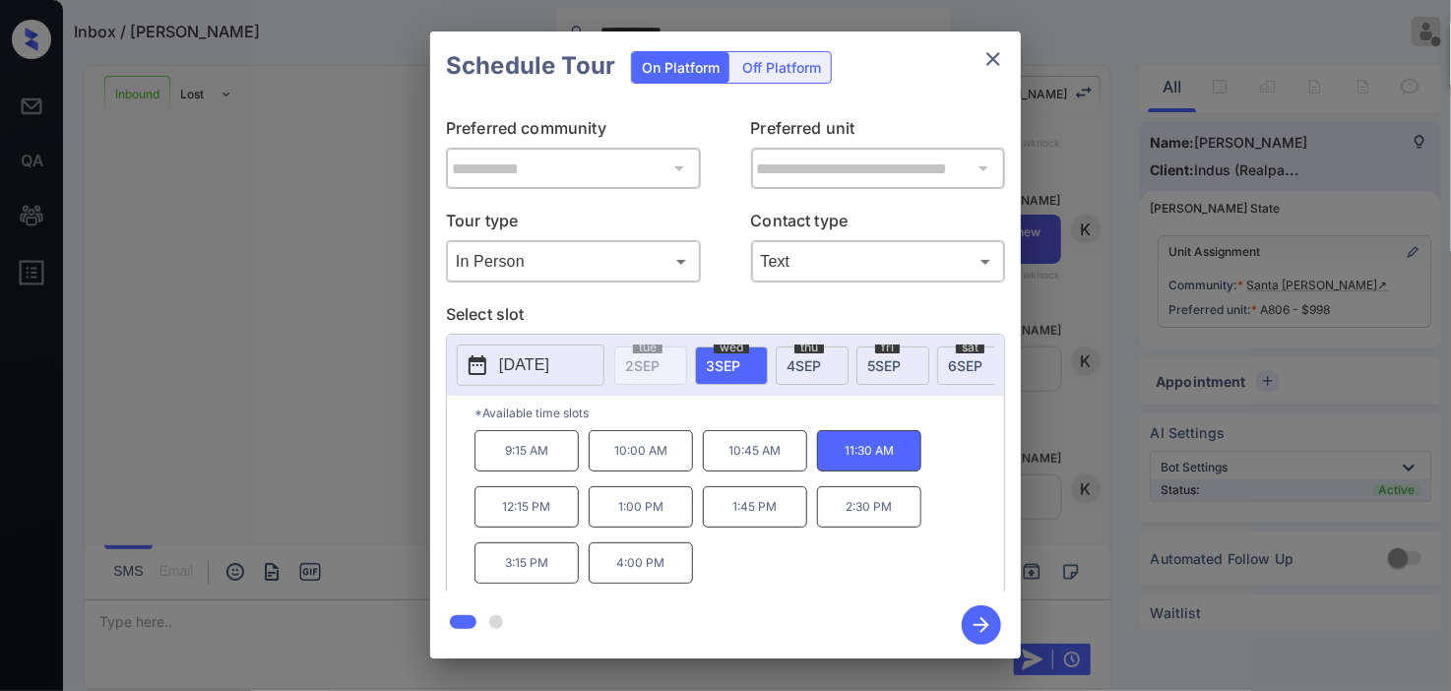
click at [977, 618] on icon "button" at bounding box center [981, 624] width 39 height 39
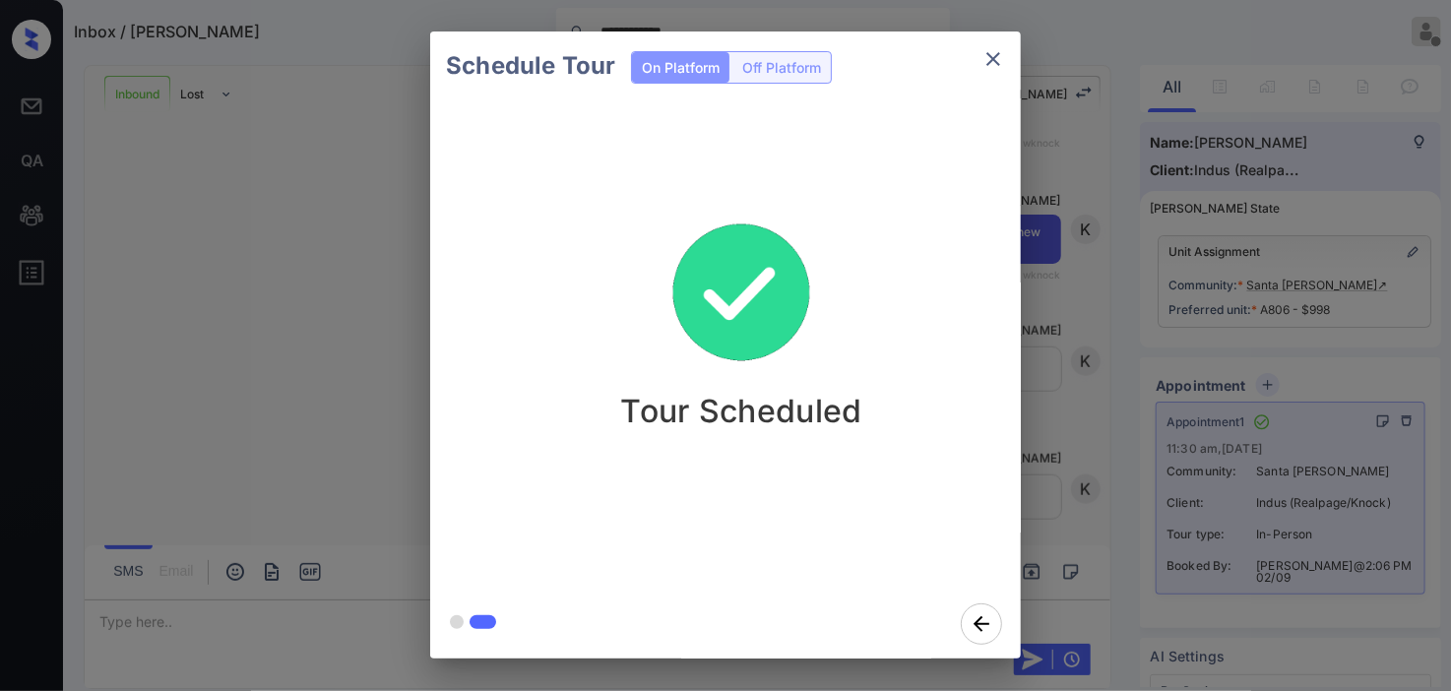
click at [309, 343] on div "Schedule Tour On Platform Off Platform Tour Scheduled" at bounding box center [725, 345] width 1451 height 690
